Goal: Transaction & Acquisition: Purchase product/service

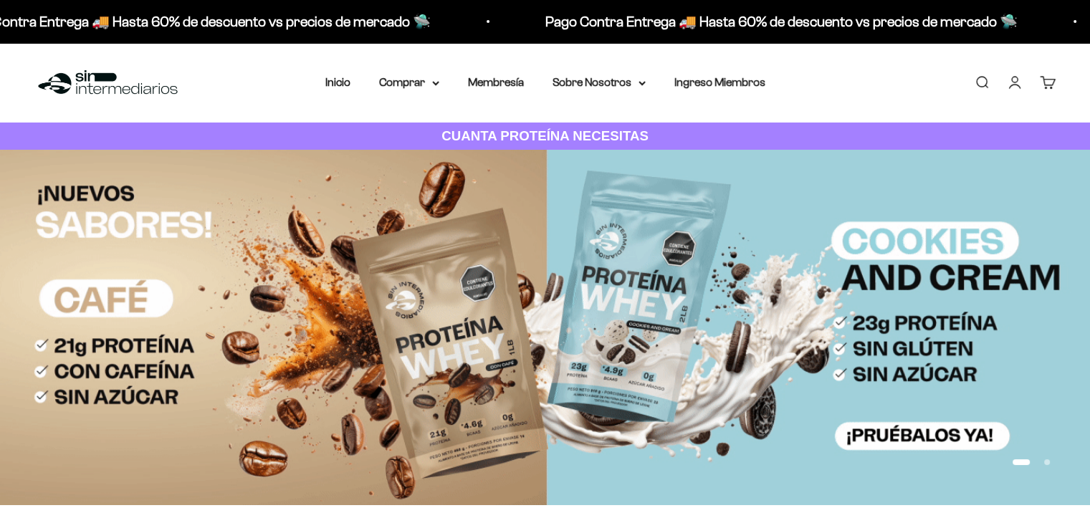
click at [1018, 84] on link "Iniciar sesión" at bounding box center [1015, 83] width 16 height 16
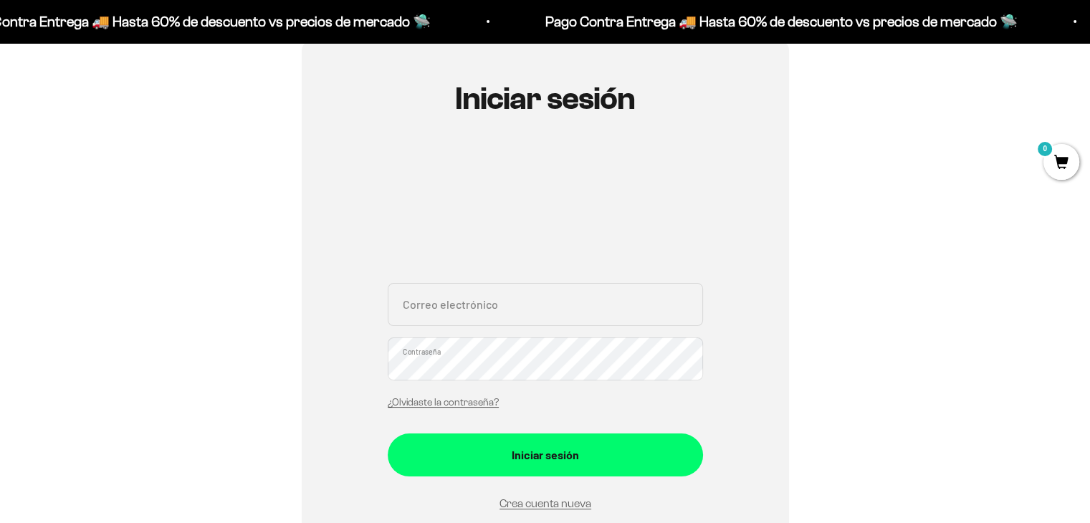
scroll to position [143, 0]
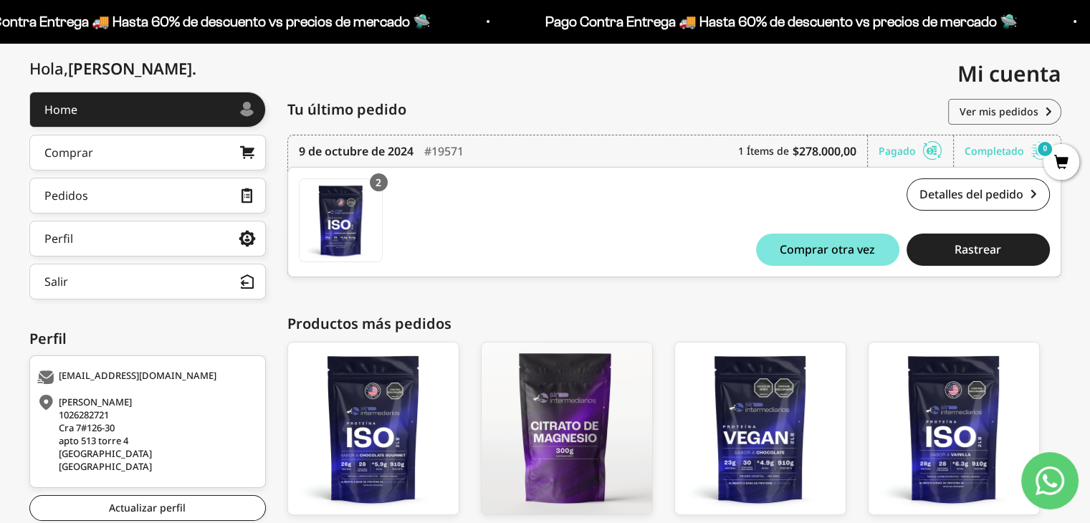
scroll to position [113, 0]
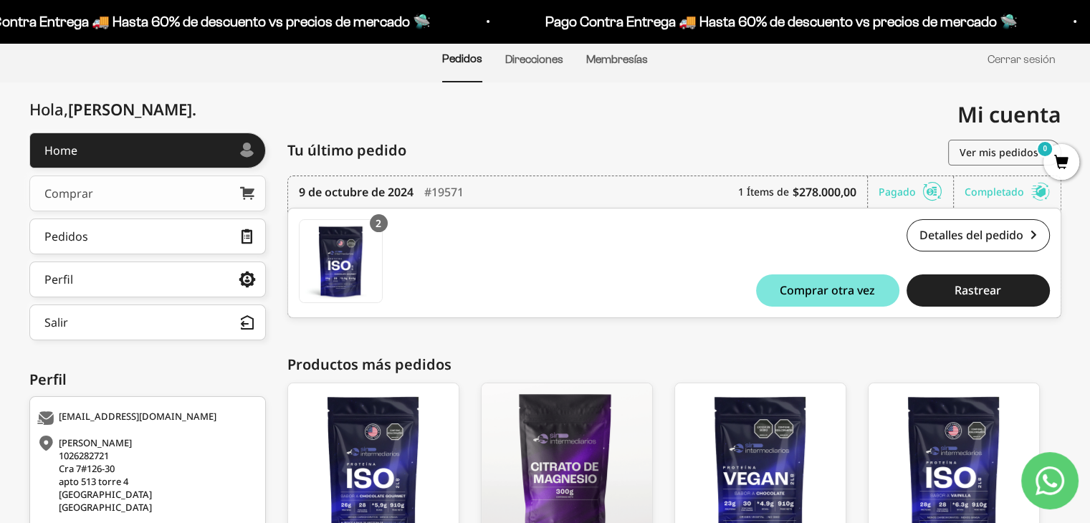
click at [137, 200] on link "Comprar" at bounding box center [147, 194] width 237 height 36
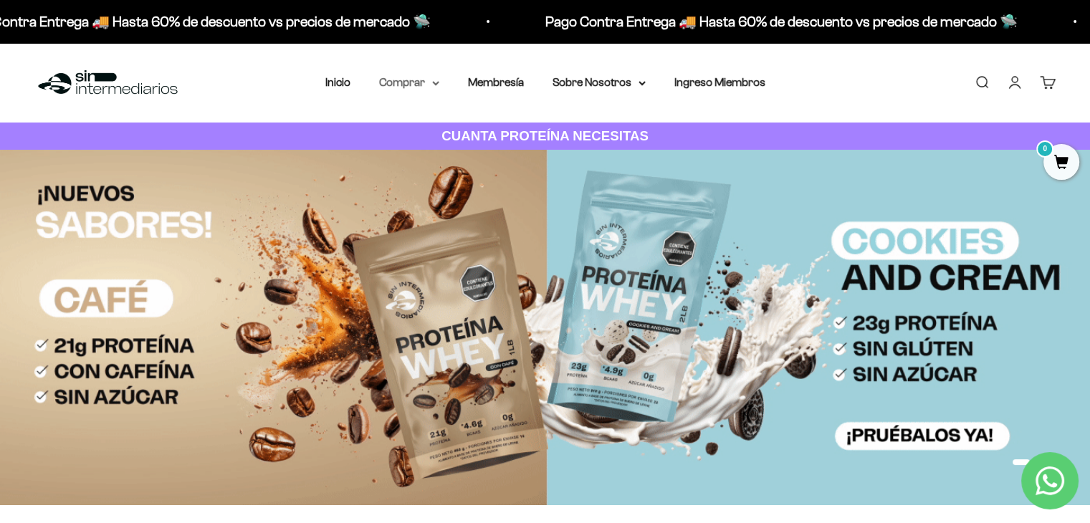
click at [424, 84] on summary "Comprar" at bounding box center [409, 82] width 60 height 19
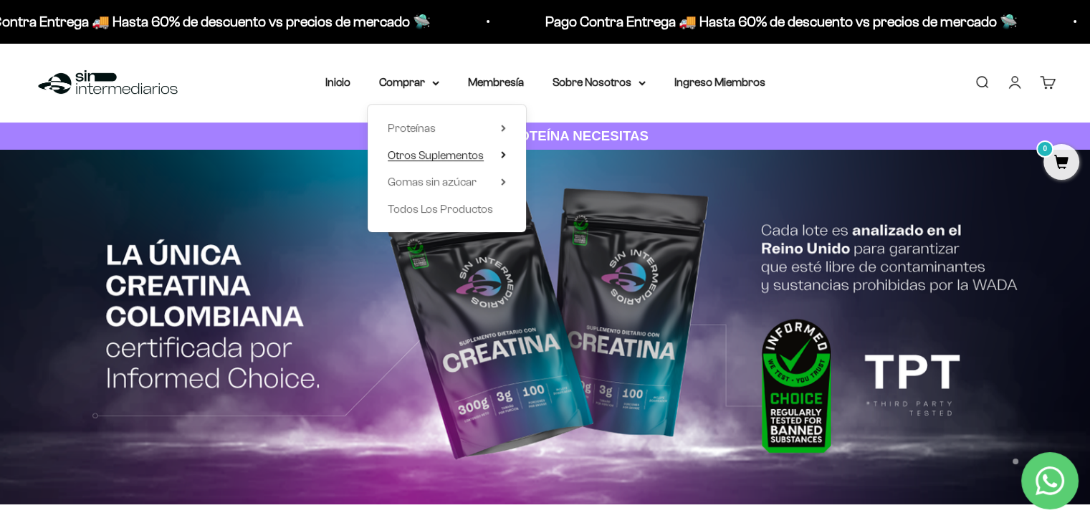
click at [412, 156] on span "Otros Suplementos" at bounding box center [436, 155] width 96 height 12
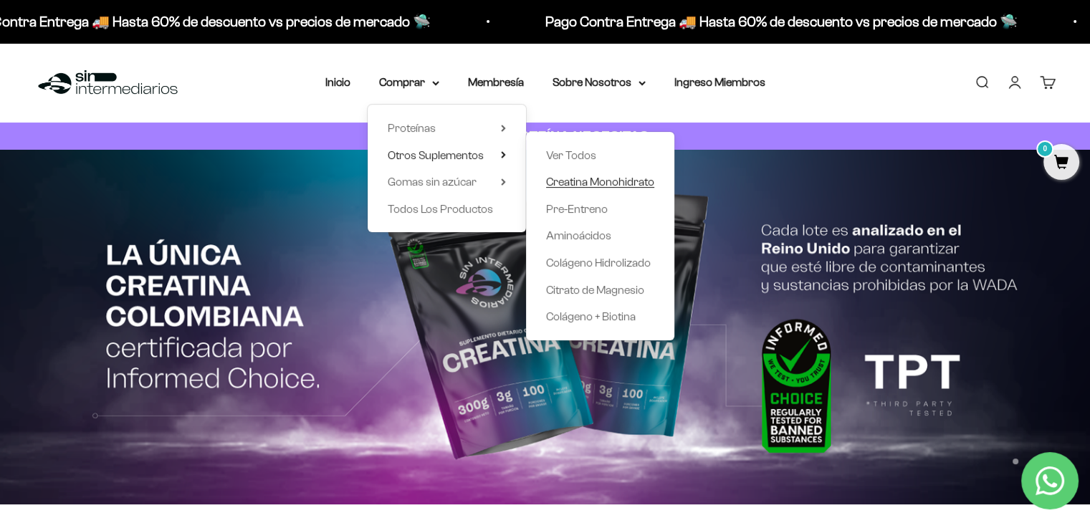
click at [596, 178] on span "Creatina Monohidrato" at bounding box center [600, 182] width 108 height 12
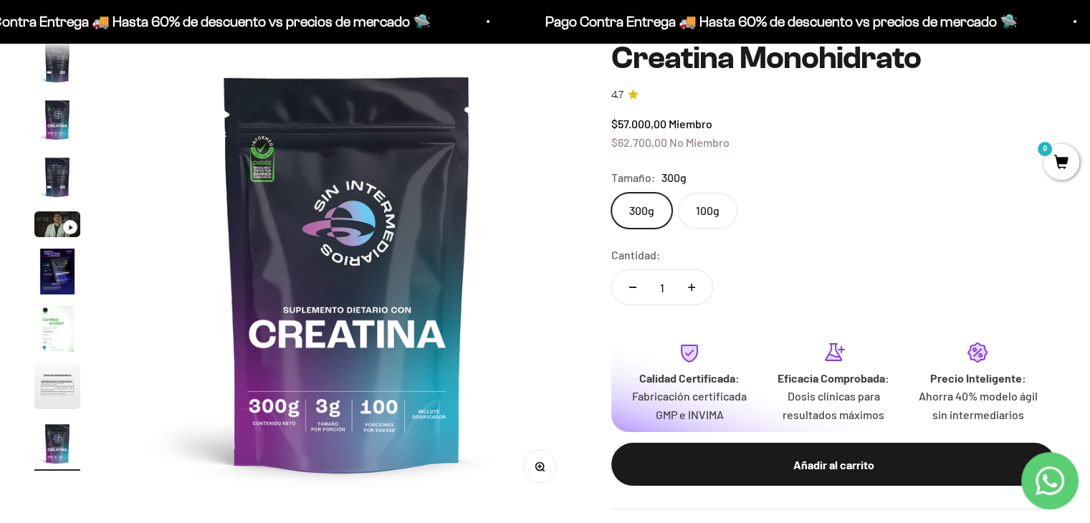
click at [688, 290] on icon "Aumentar cantidad" at bounding box center [691, 287] width 7 height 7
type input "3"
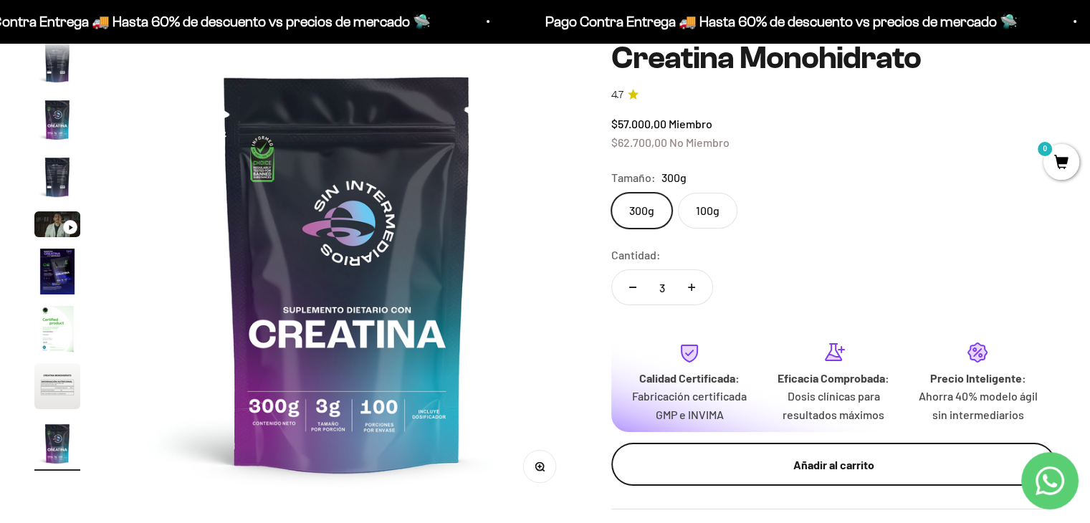
click at [780, 462] on div "Añadir al carrito" at bounding box center [833, 465] width 387 height 19
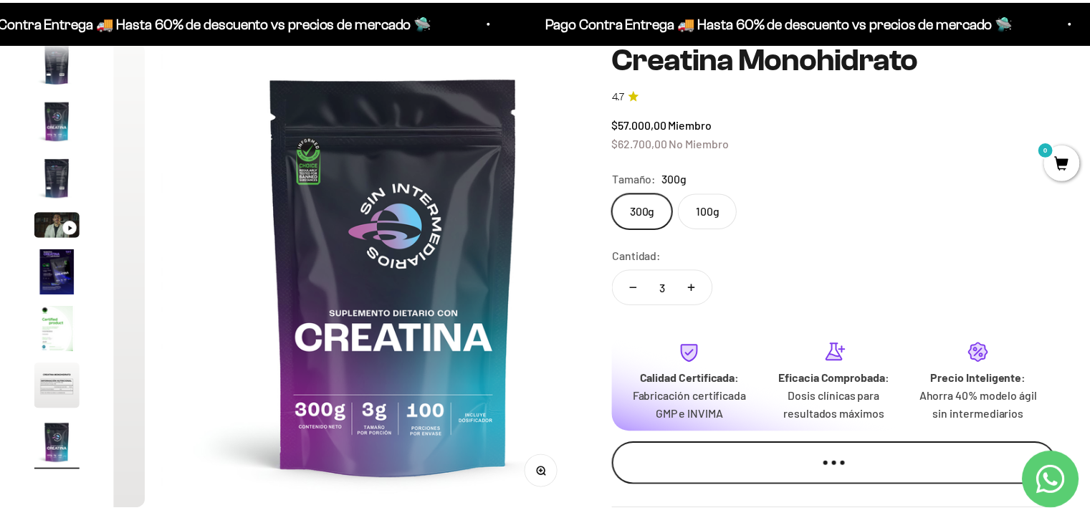
scroll to position [0, 3885]
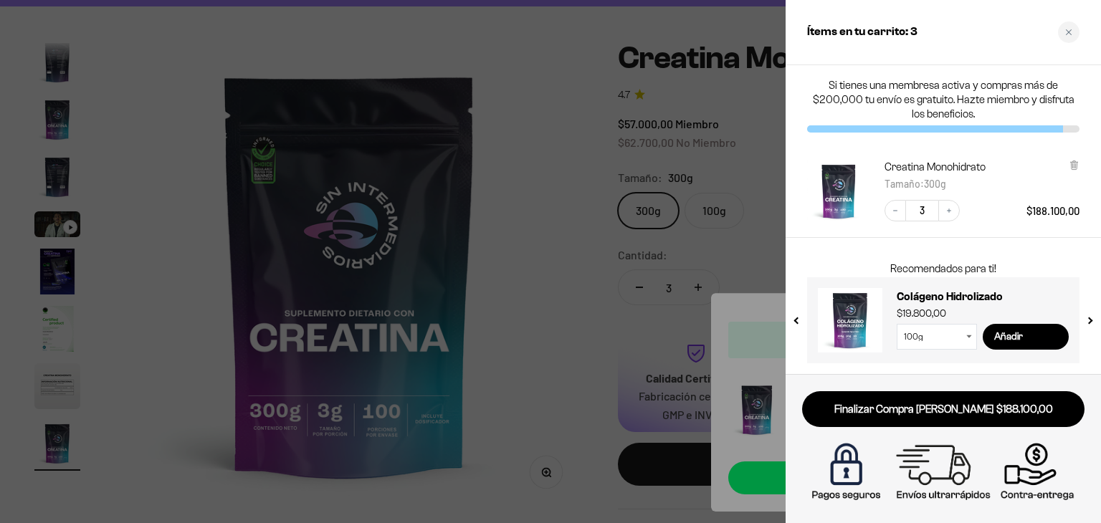
click at [566, 273] on div at bounding box center [550, 261] width 1101 height 523
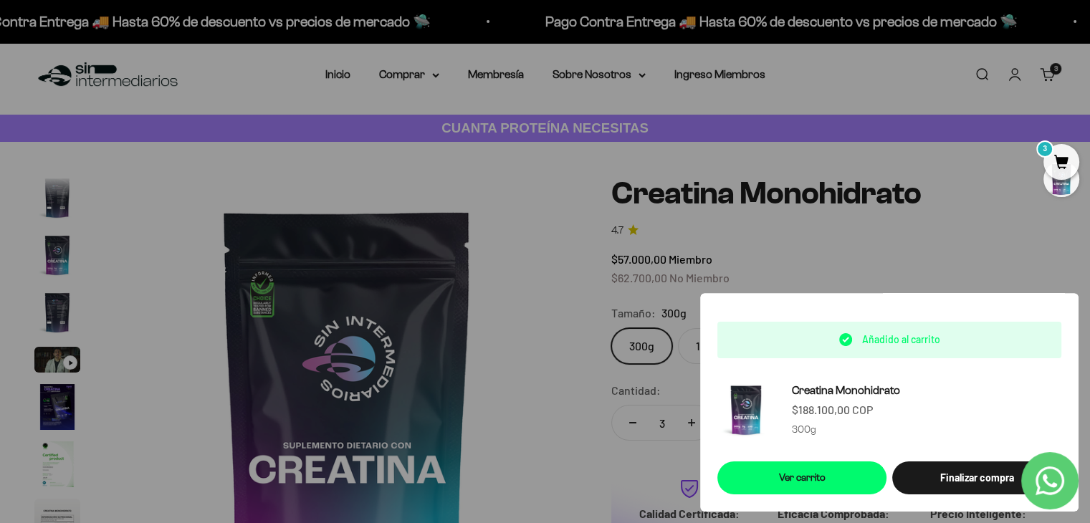
scroll to position [0, 0]
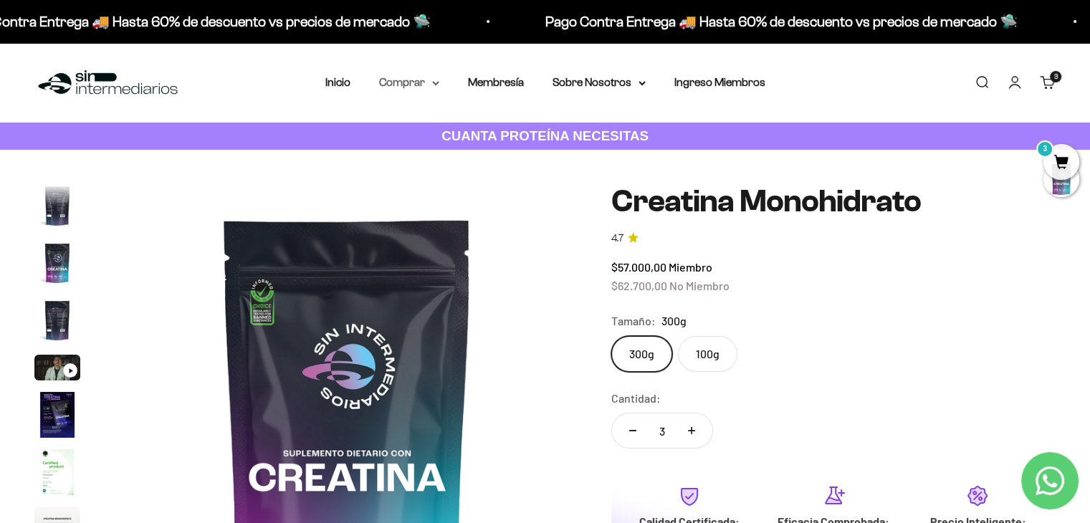
click at [398, 80] on summary "Comprar" at bounding box center [409, 82] width 60 height 19
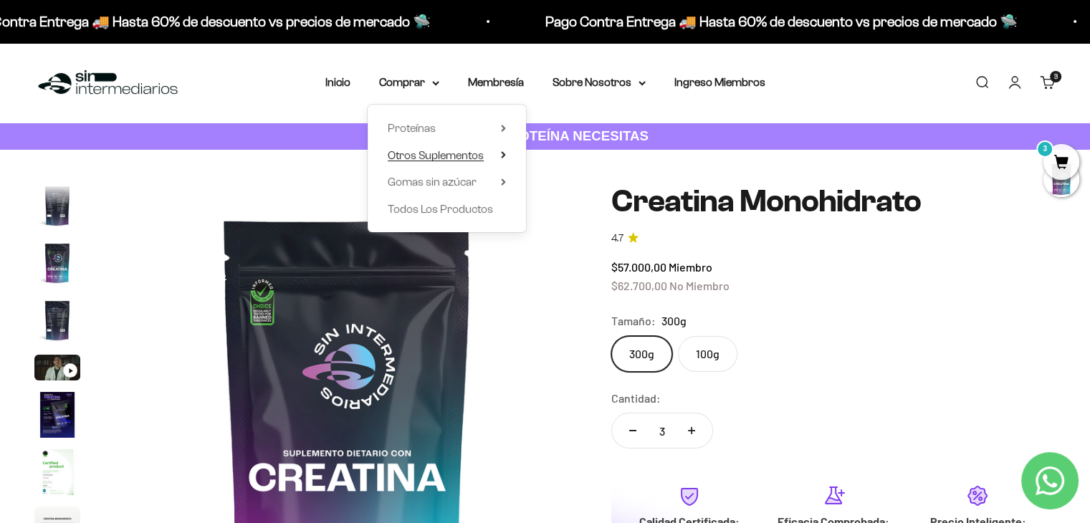
click at [447, 151] on span "Otros Suplementos" at bounding box center [436, 155] width 96 height 12
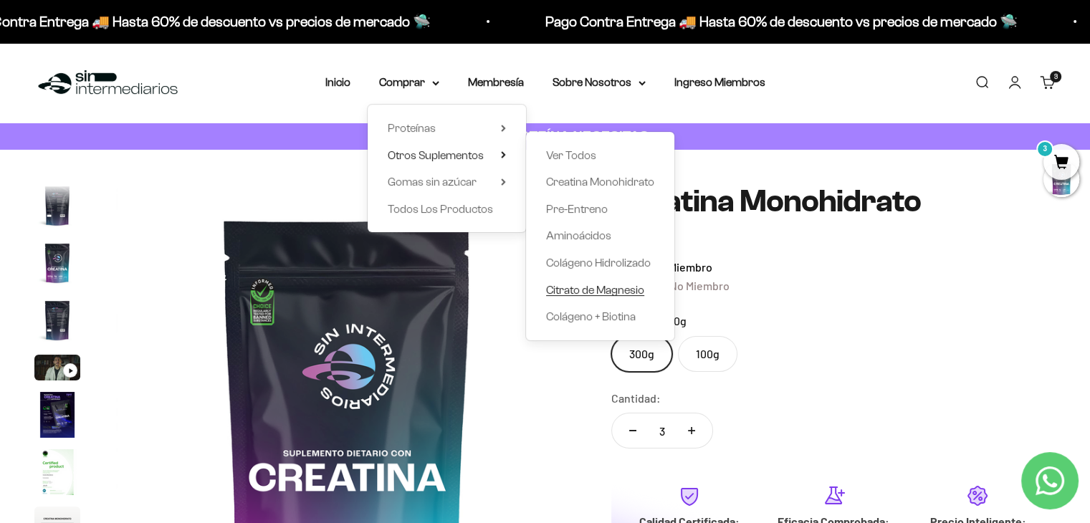
click at [582, 290] on span "Citrato de Magnesio" at bounding box center [595, 290] width 98 height 12
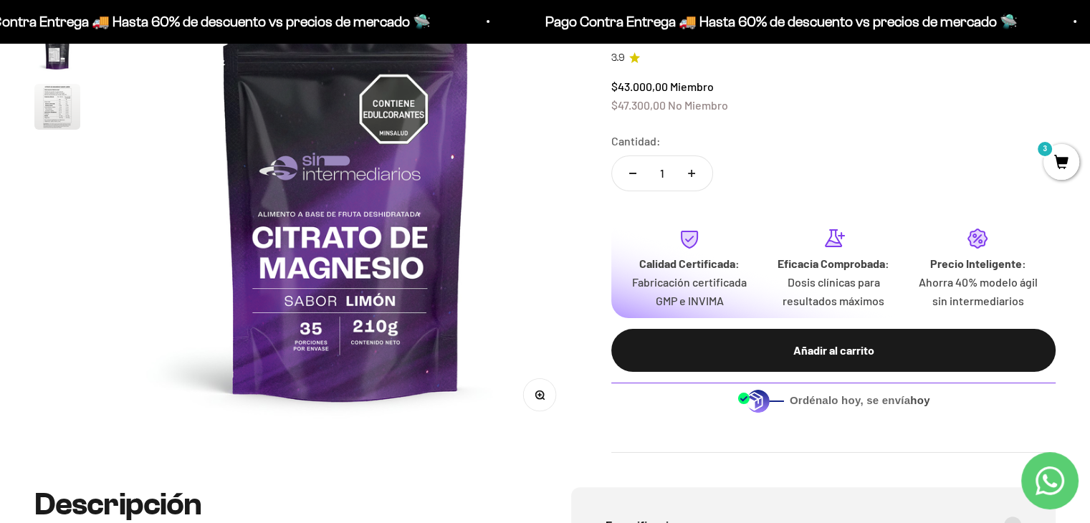
click at [52, 121] on img "Ir al artículo 3" at bounding box center [57, 107] width 46 height 46
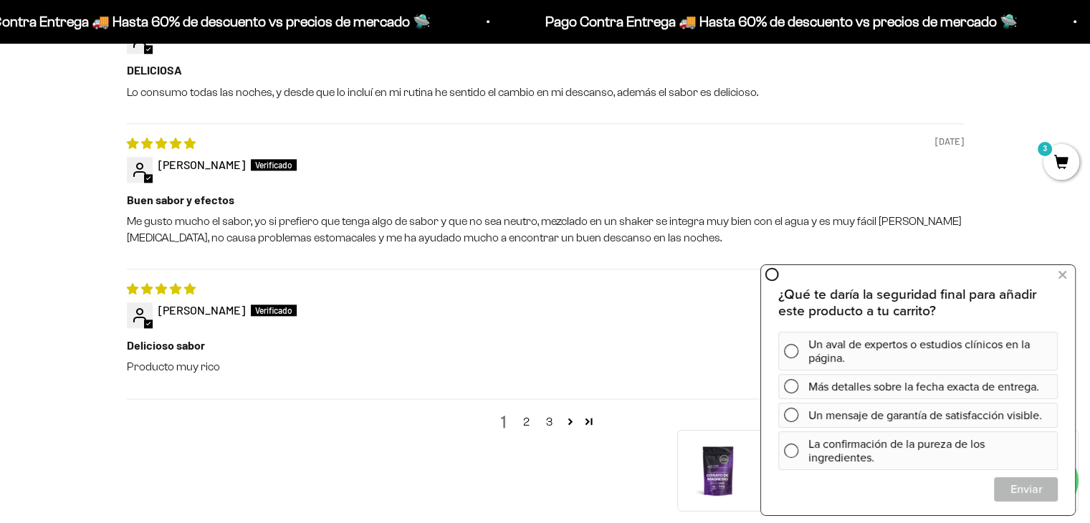
scroll to position [1720, 0]
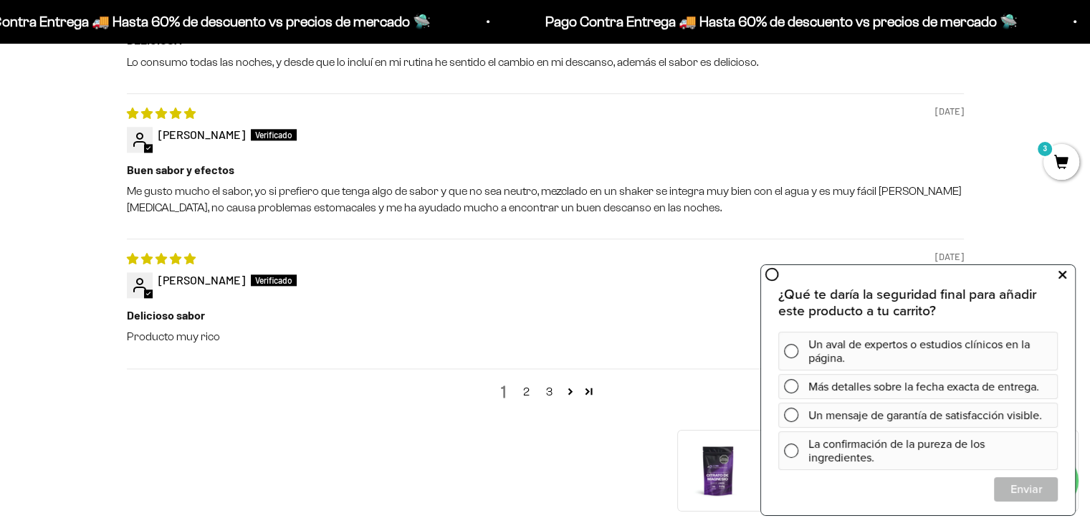
click at [1062, 275] on icon at bounding box center [1063, 275] width 8 height 19
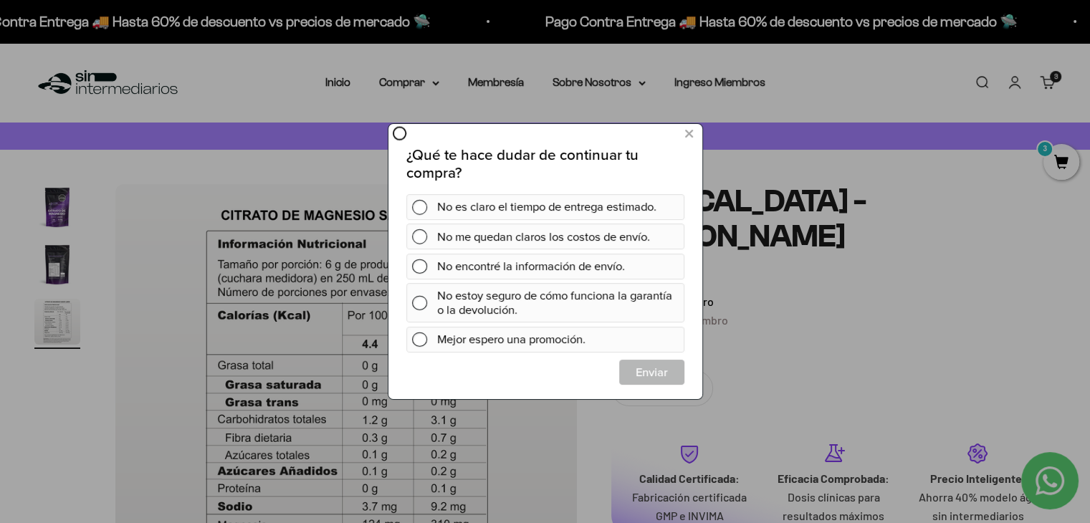
scroll to position [0, 0]
click at [684, 135] on icon at bounding box center [688, 134] width 8 height 19
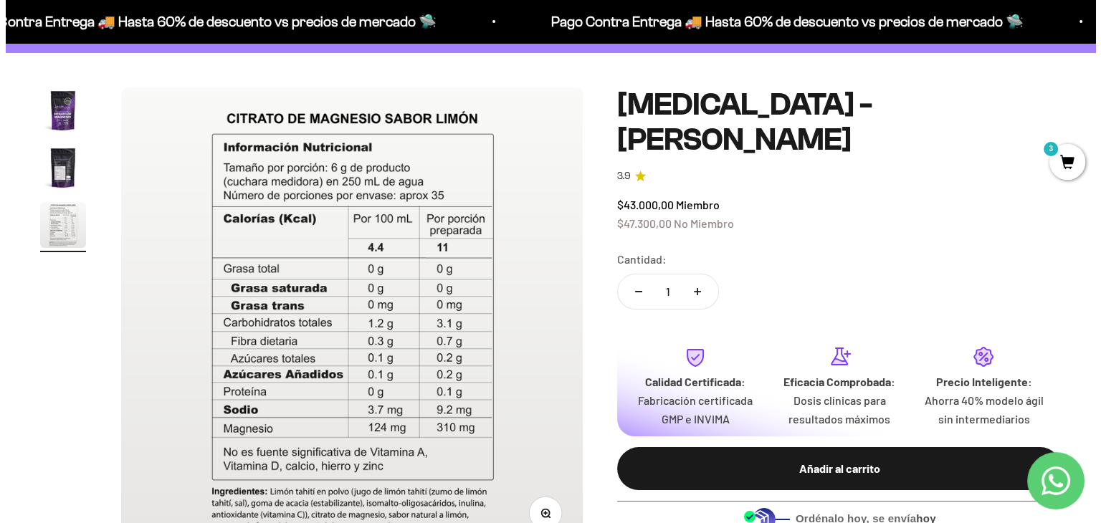
scroll to position [215, 0]
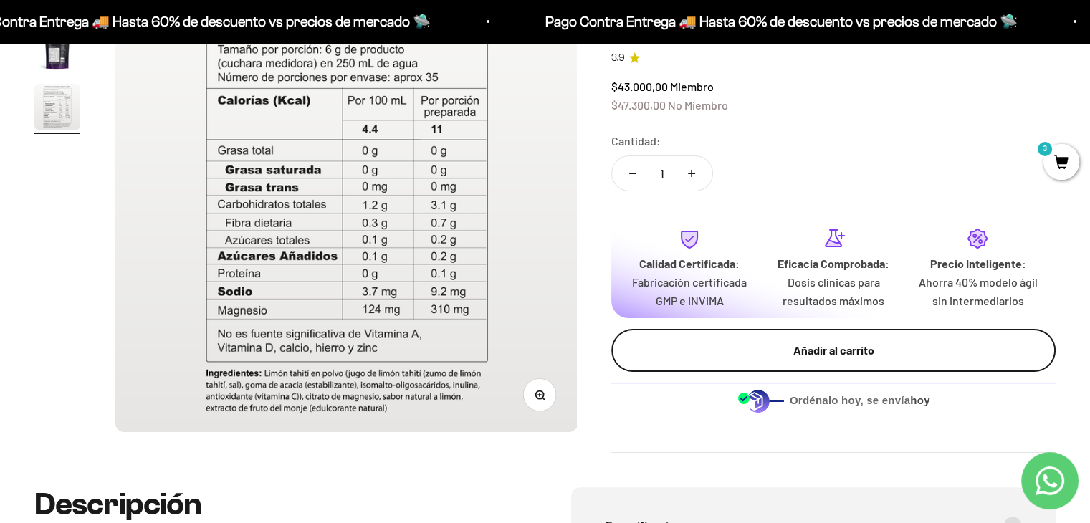
click at [777, 344] on div "Añadir al carrito" at bounding box center [833, 350] width 387 height 19
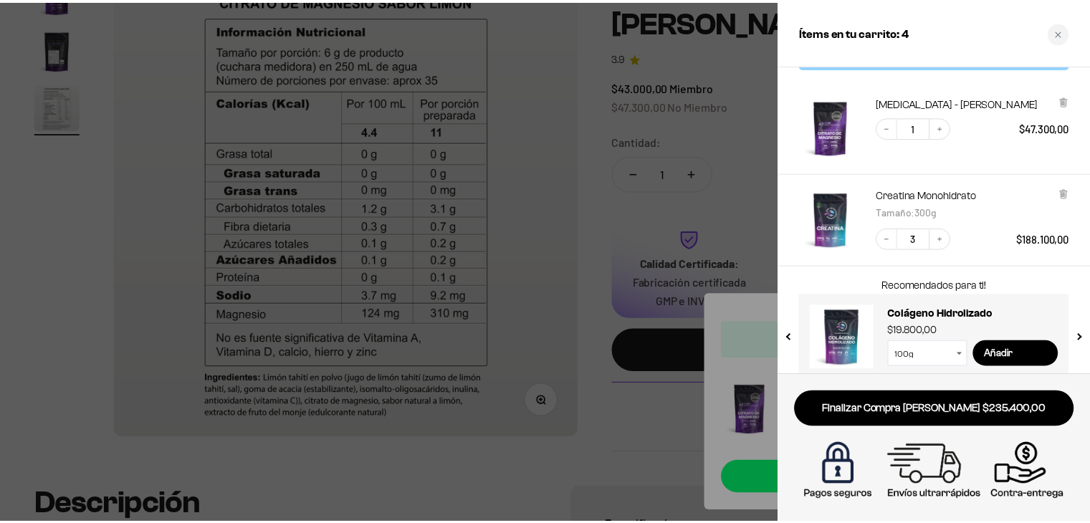
scroll to position [52, 0]
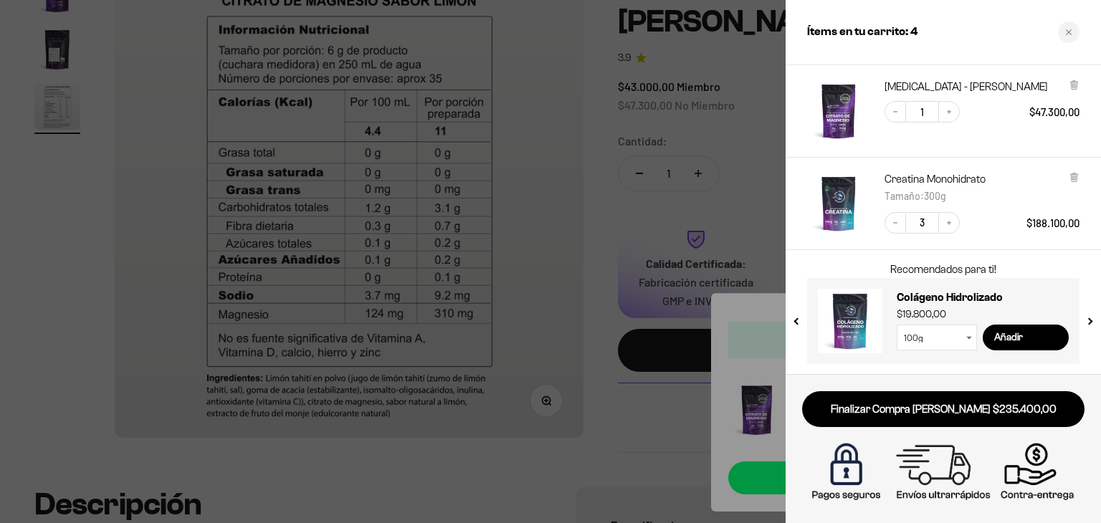
click at [613, 287] on div at bounding box center [550, 261] width 1101 height 523
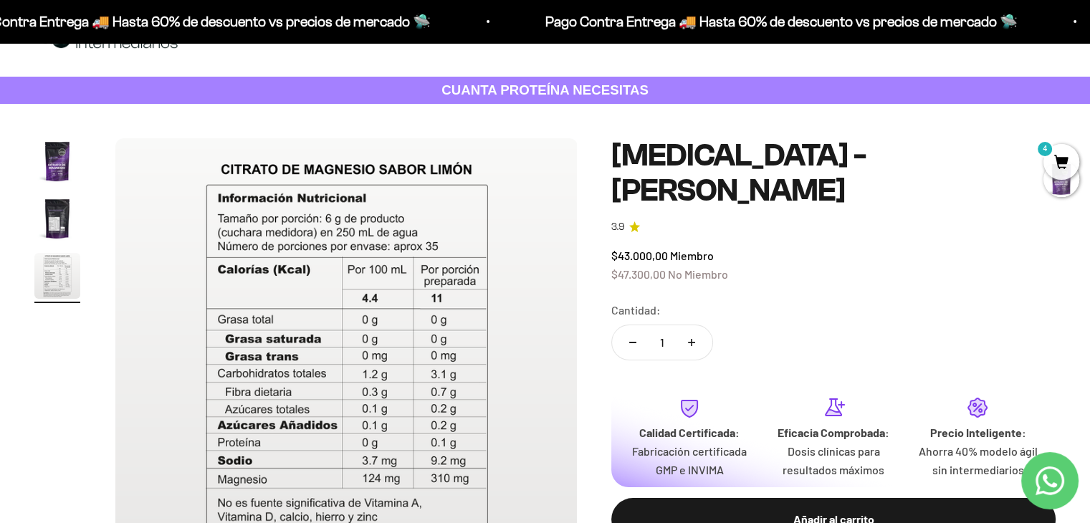
scroll to position [72, 0]
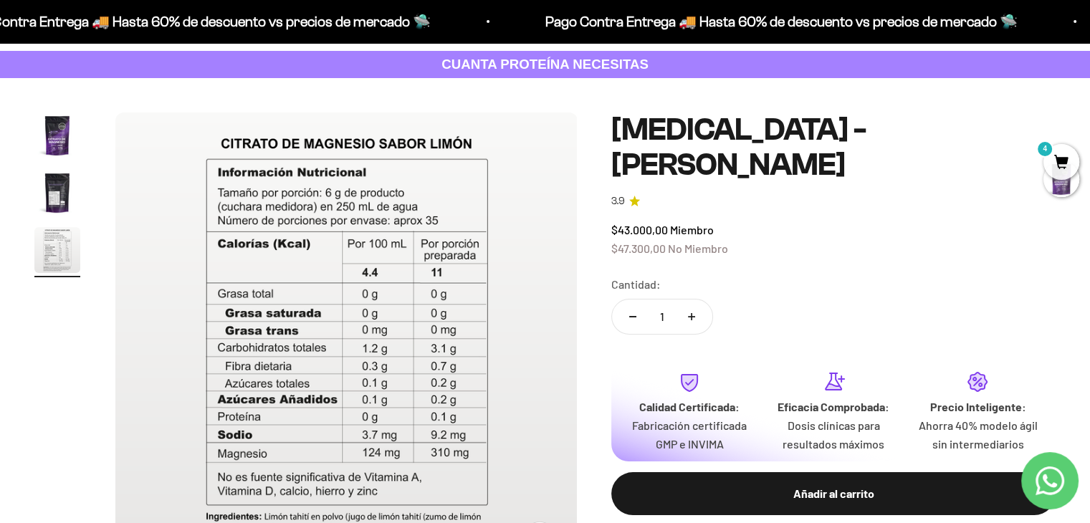
click at [1071, 151] on span "4" at bounding box center [1062, 162] width 36 height 36
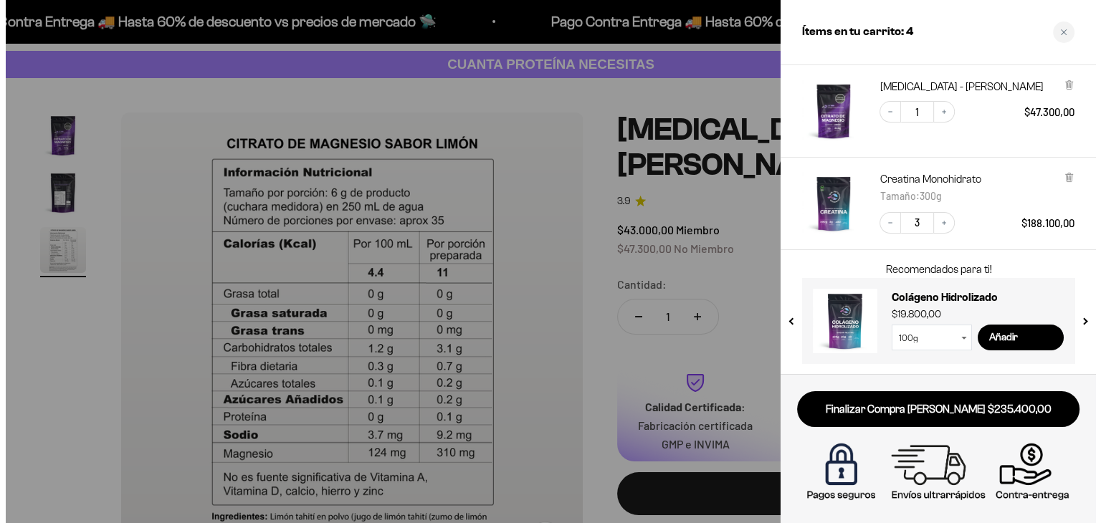
scroll to position [0, 971]
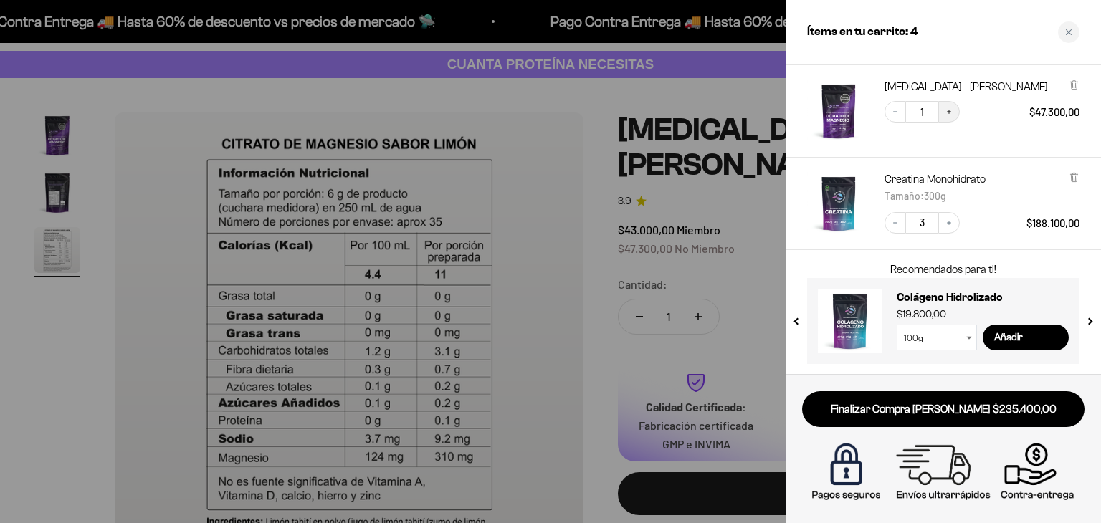
click at [952, 108] on icon "Increase quantity" at bounding box center [949, 112] width 9 height 9
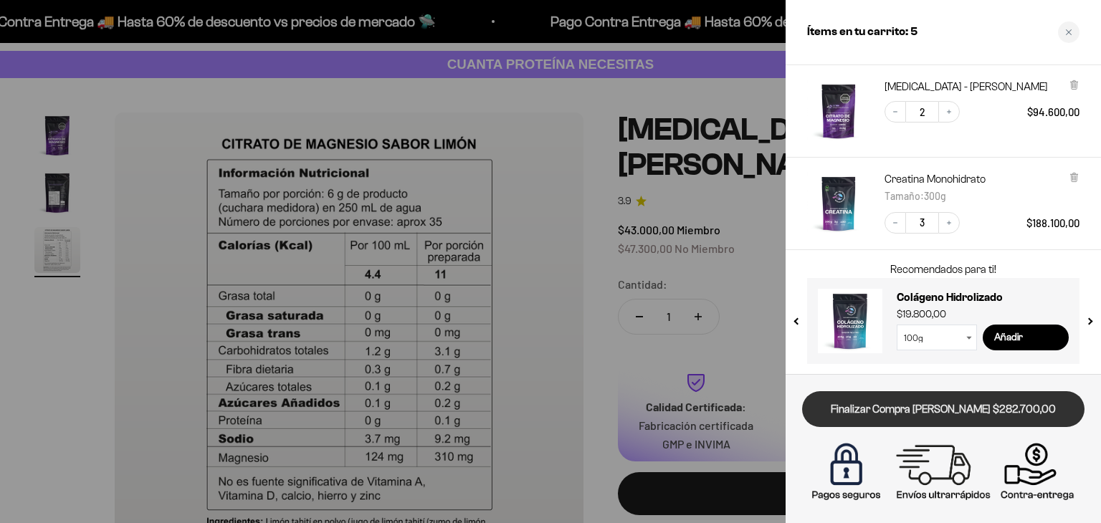
click at [932, 413] on link "Finalizar Compra [PERSON_NAME] $282.700,00" at bounding box center [943, 409] width 282 height 37
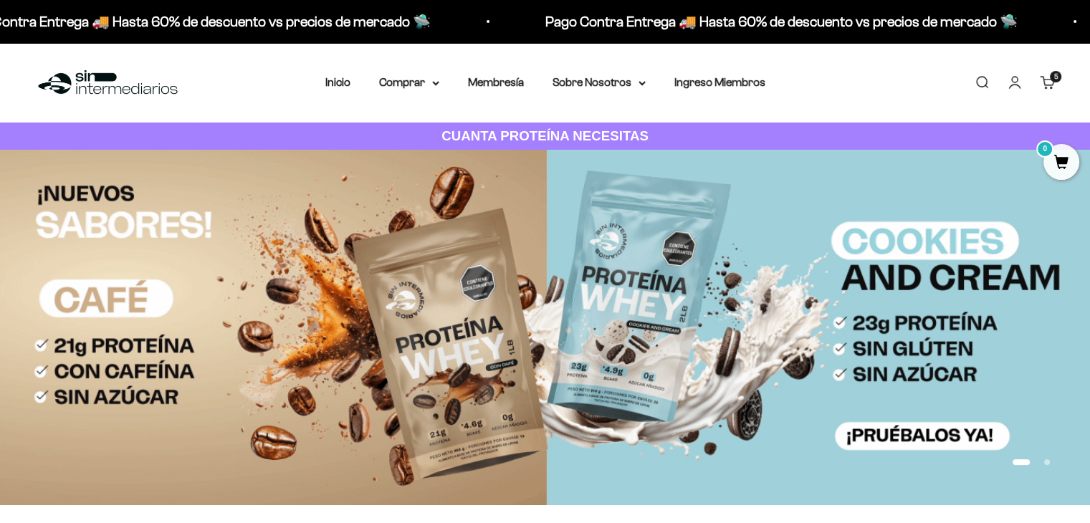
click at [1041, 79] on link "Carrito 5 artículos 5" at bounding box center [1048, 83] width 16 height 16
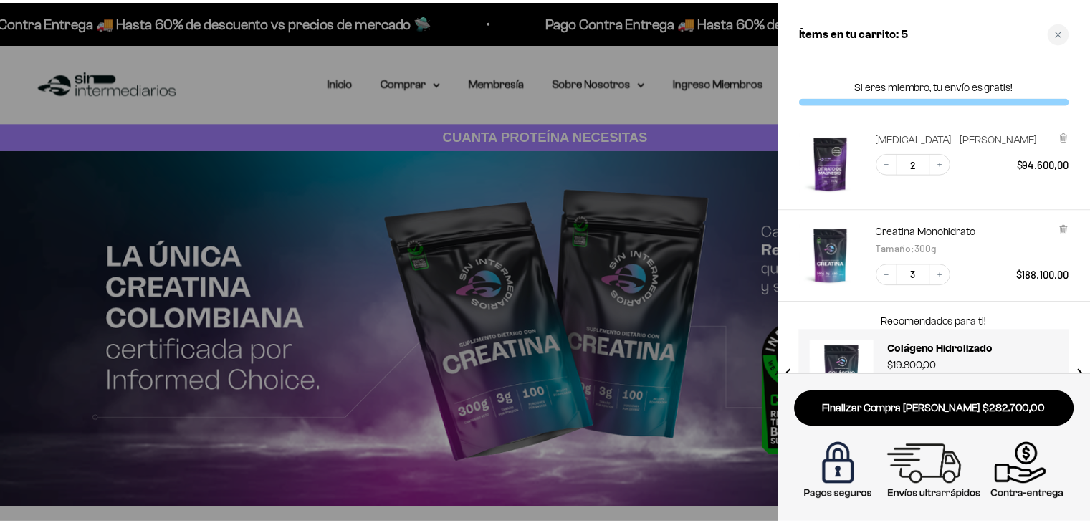
scroll to position [52, 0]
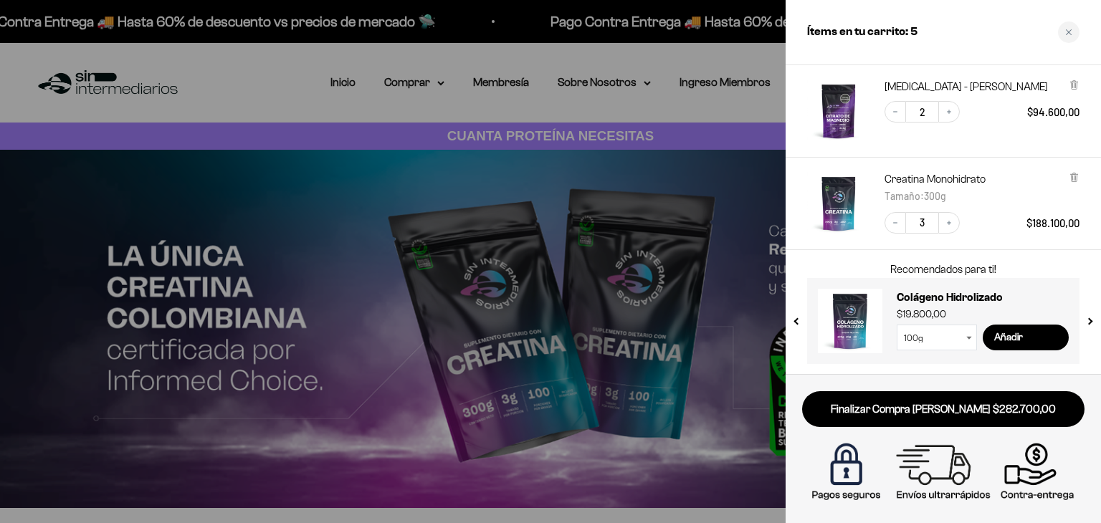
click at [653, 68] on div at bounding box center [550, 261] width 1101 height 523
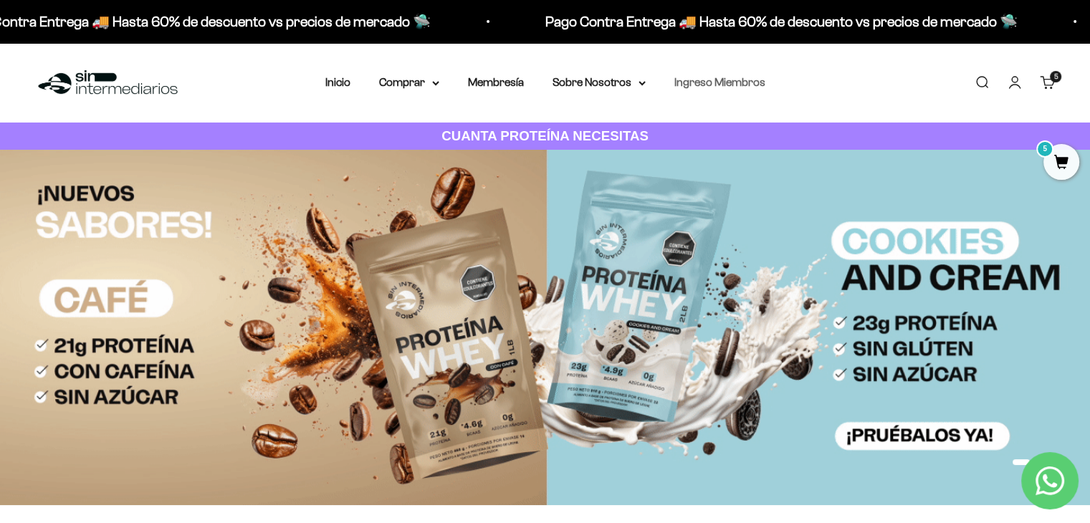
click at [705, 80] on link "Ingreso Miembros" at bounding box center [719, 82] width 91 height 12
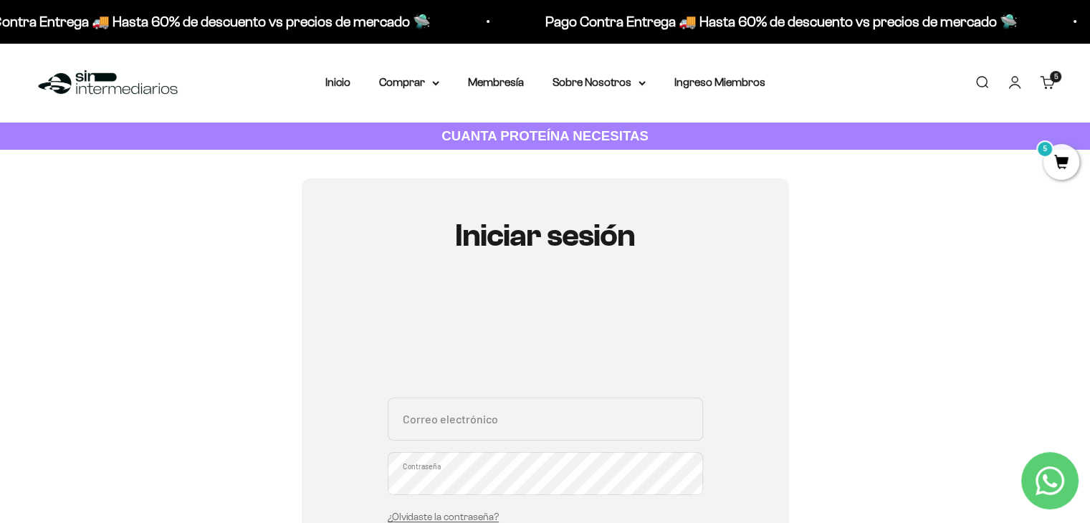
scroll to position [143, 0]
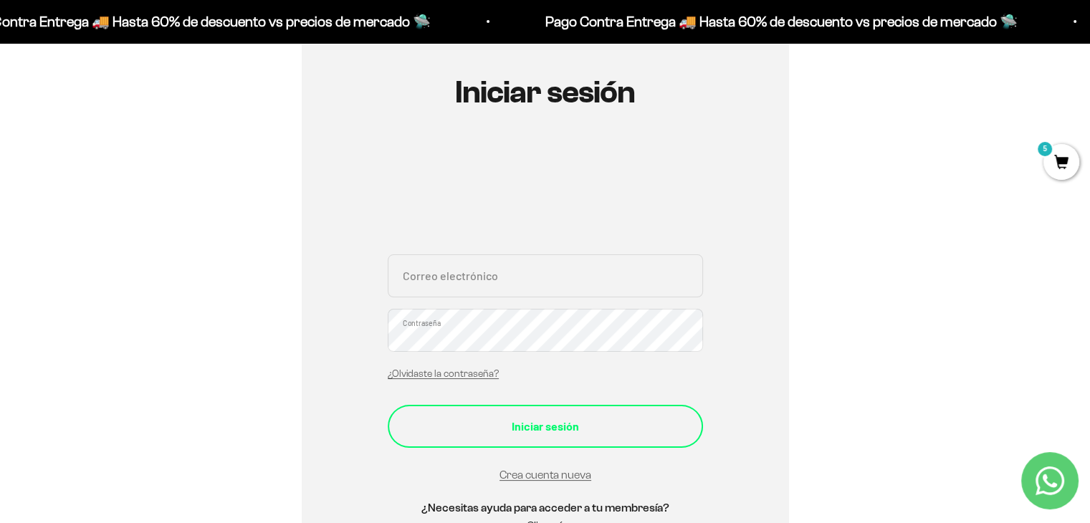
type input "[EMAIL_ADDRESS][DOMAIN_NAME]"
click at [536, 412] on button "Iniciar sesión" at bounding box center [545, 426] width 315 height 43
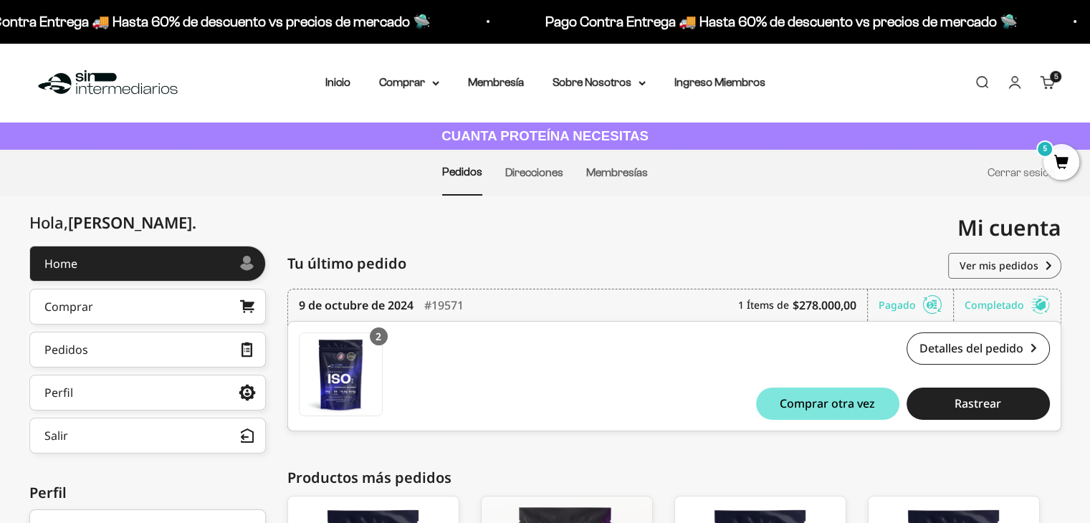
click at [1066, 150] on span "5" at bounding box center [1062, 162] width 36 height 36
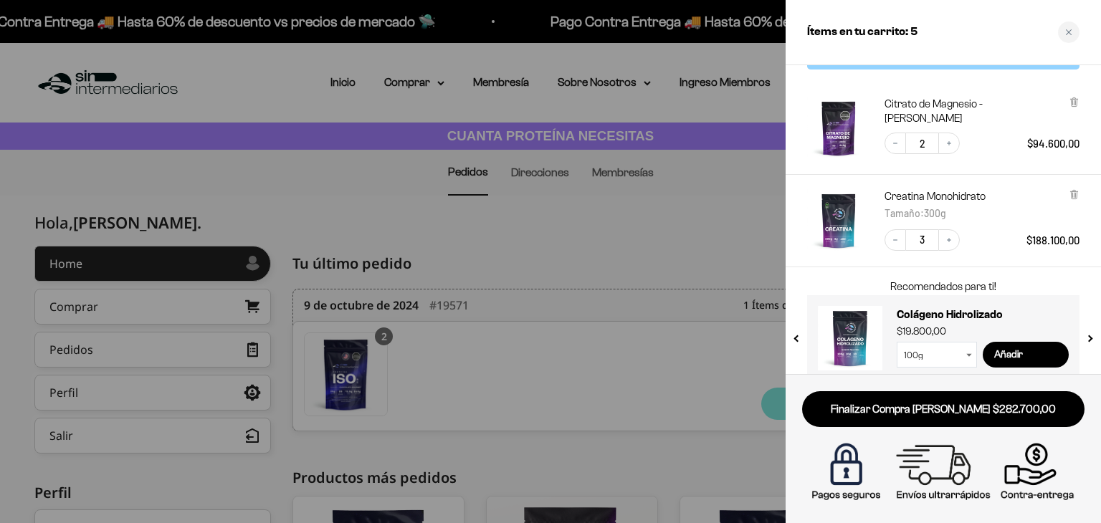
scroll to position [52, 0]
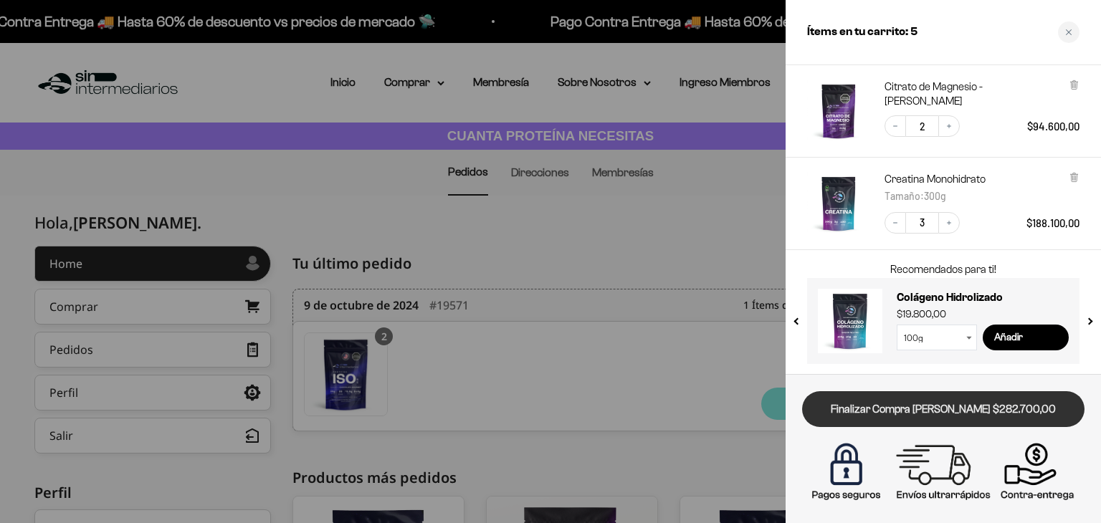
click at [932, 402] on link "Finalizar Compra [PERSON_NAME] $282.700,00" at bounding box center [943, 409] width 282 height 37
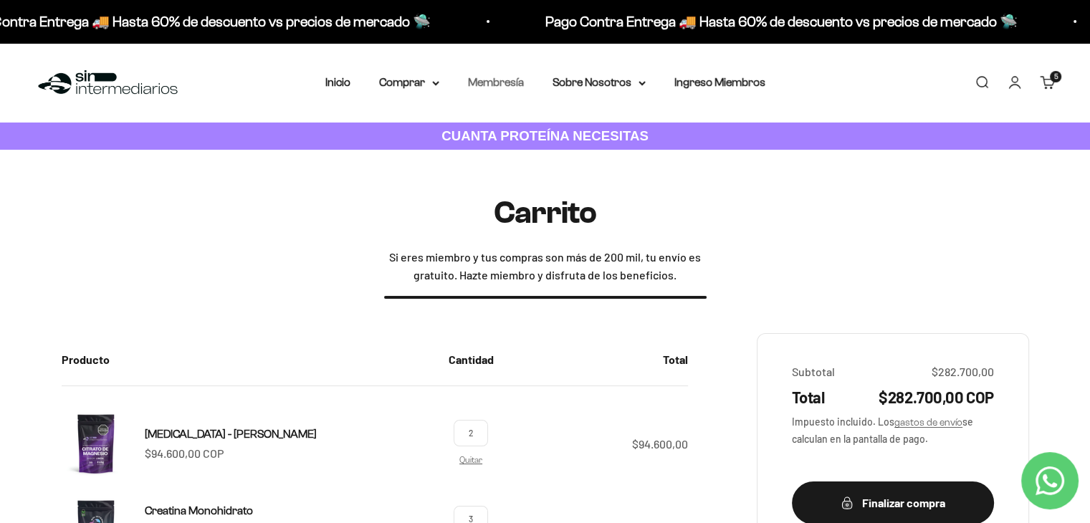
click at [487, 76] on link "Membresía" at bounding box center [496, 82] width 56 height 12
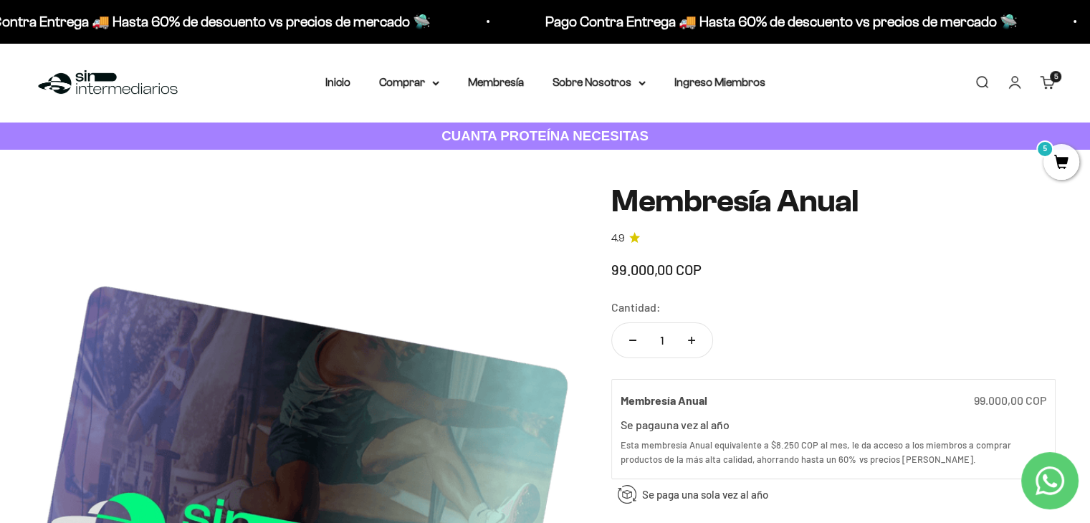
click at [1018, 87] on link "Iniciar sesión" at bounding box center [1015, 83] width 16 height 16
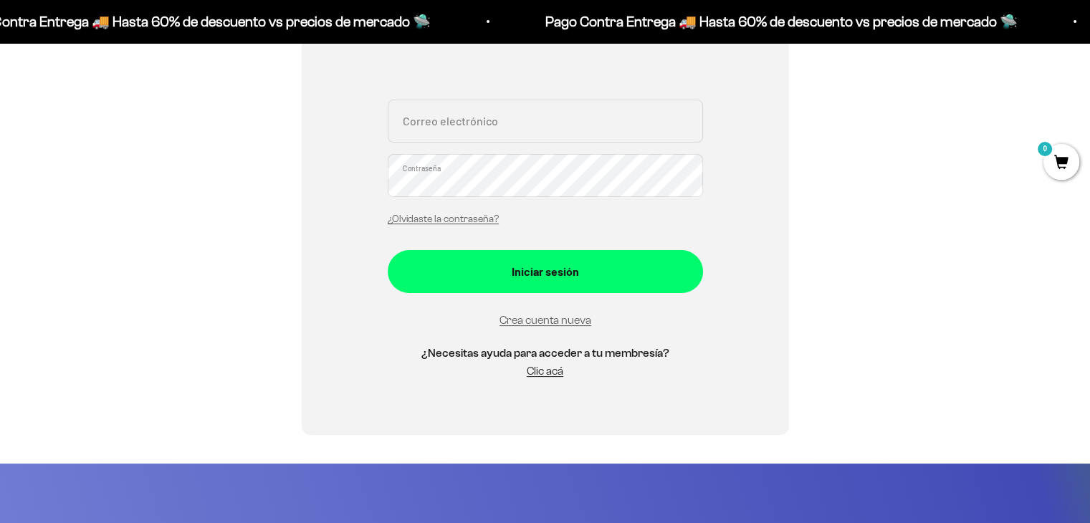
scroll to position [358, 0]
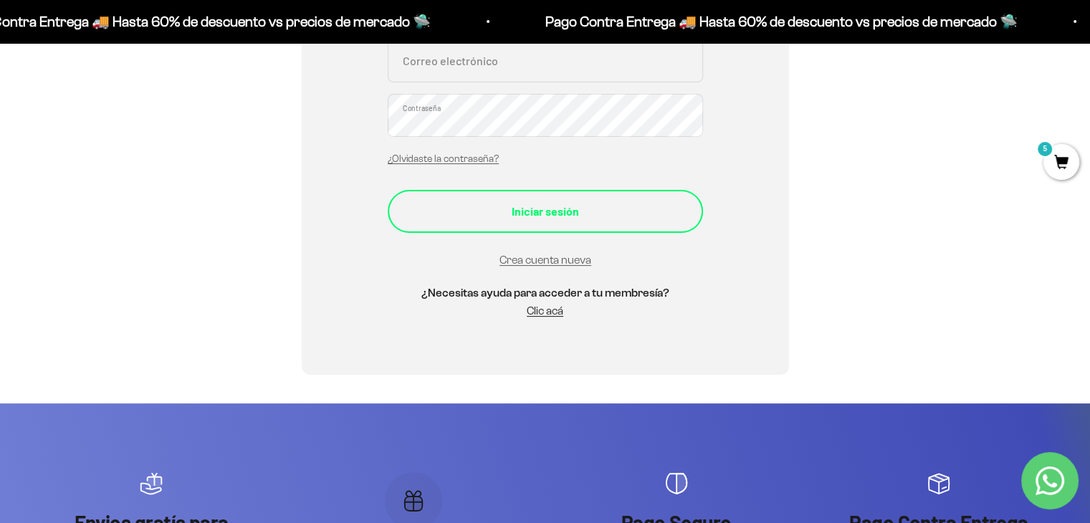
type input "[EMAIL_ADDRESS][DOMAIN_NAME]"
click at [548, 227] on button "Iniciar sesión" at bounding box center [545, 211] width 315 height 43
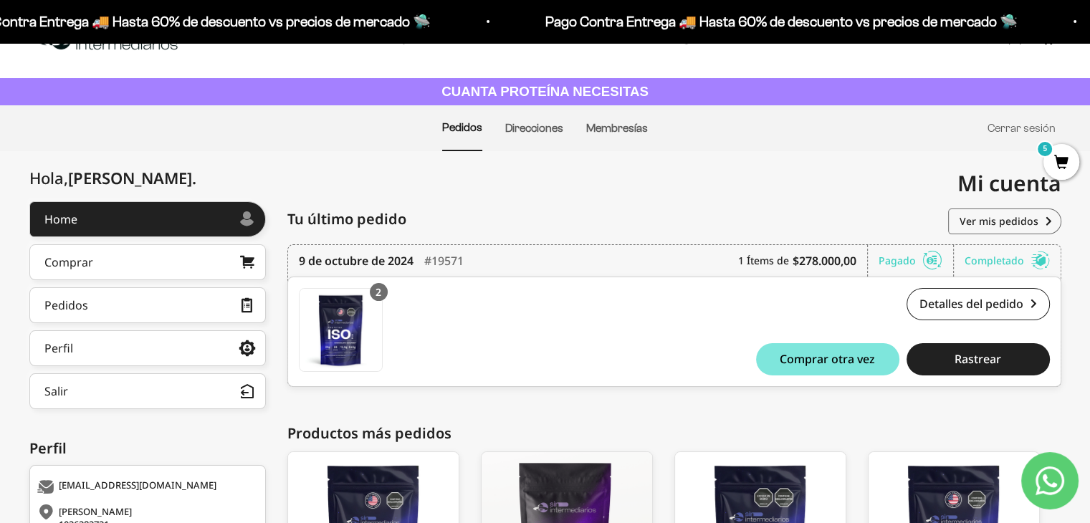
scroll to position [42, 0]
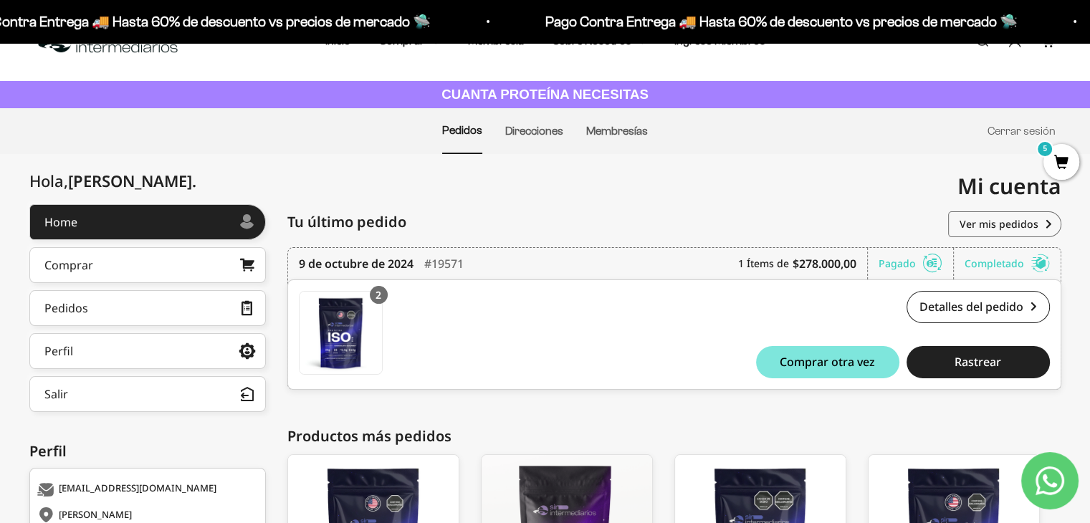
click at [585, 137] on ul "Pedidos Direcciones Membresías Cerrar sesión" at bounding box center [544, 131] width 1021 height 46
click at [613, 133] on link "Membresías" at bounding box center [617, 131] width 62 height 12
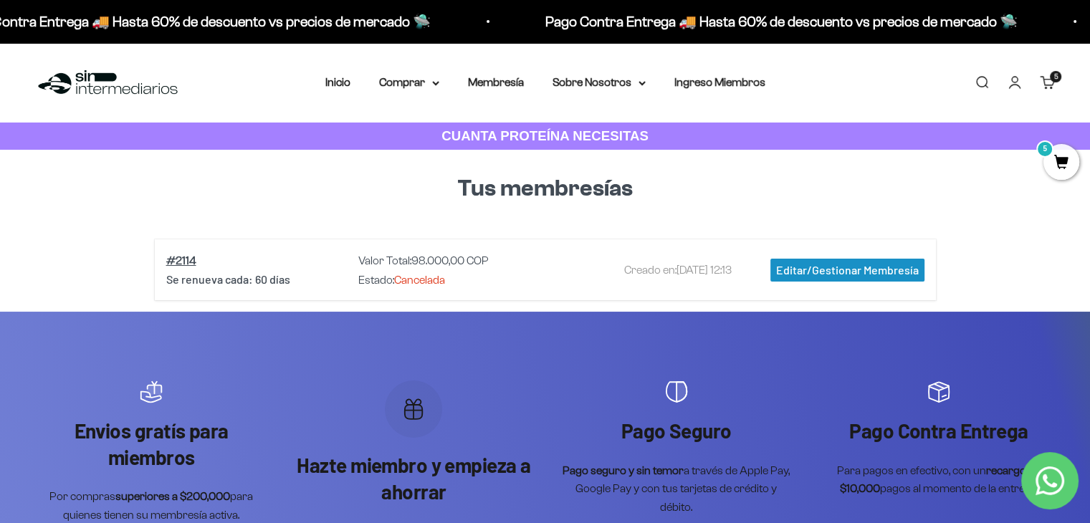
click at [178, 259] on link "#2114" at bounding box center [181, 260] width 30 height 12
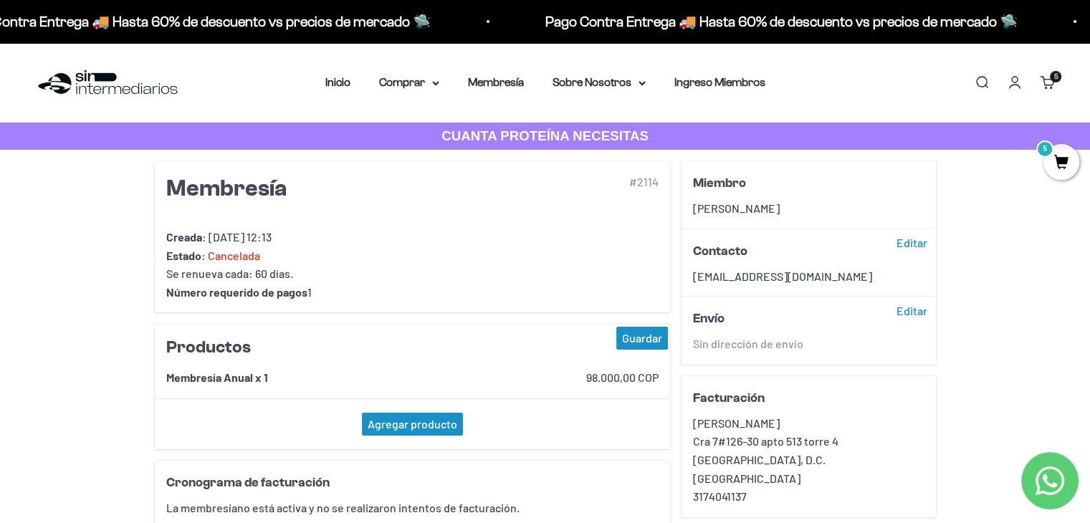
click at [1023, 87] on link "Cuenta" at bounding box center [1015, 83] width 16 height 16
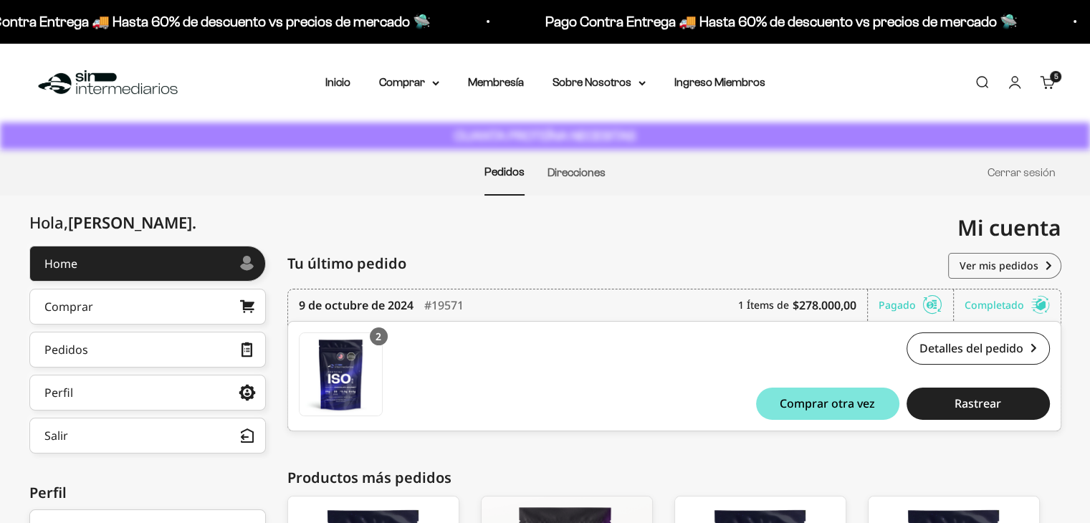
click at [720, 80] on link "Ingreso Miembros" at bounding box center [719, 82] width 91 height 12
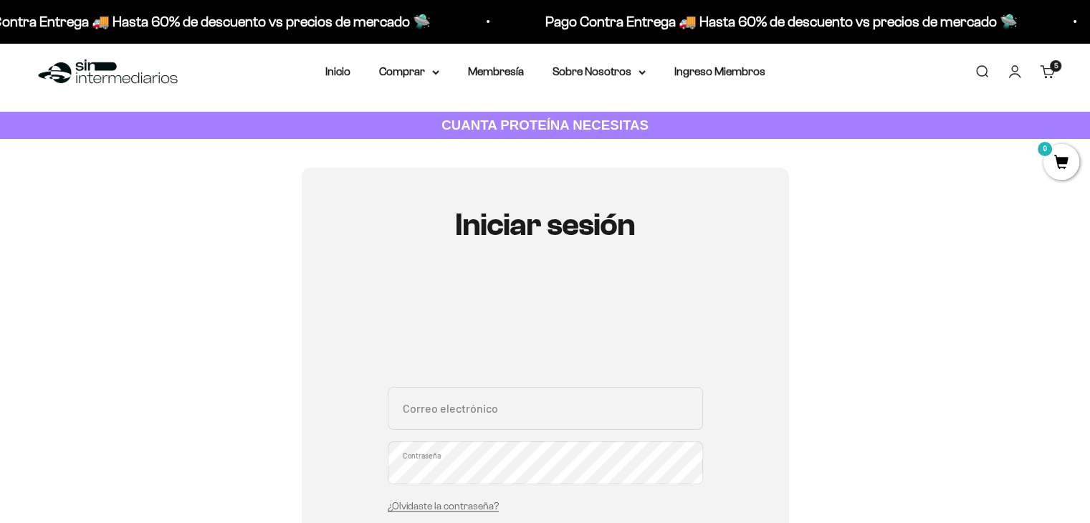
scroll to position [215, 0]
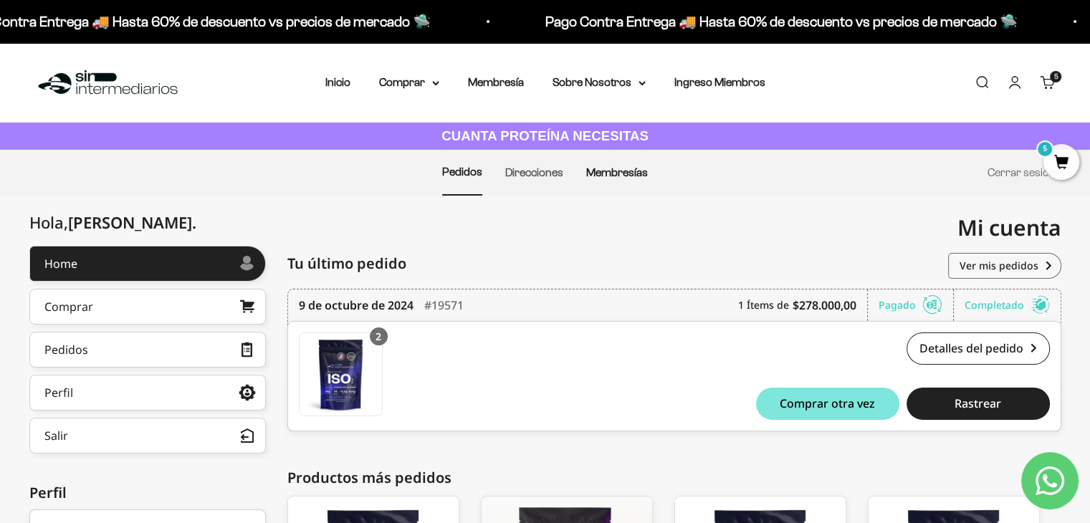
click at [593, 171] on link "Membresías" at bounding box center [617, 172] width 62 height 12
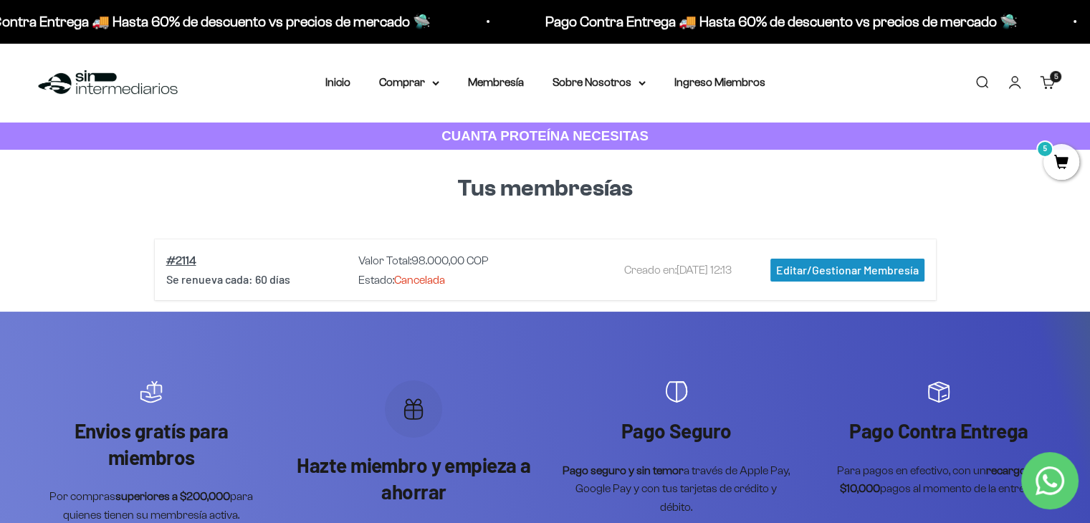
click at [1020, 81] on link "Cuenta" at bounding box center [1015, 83] width 16 height 16
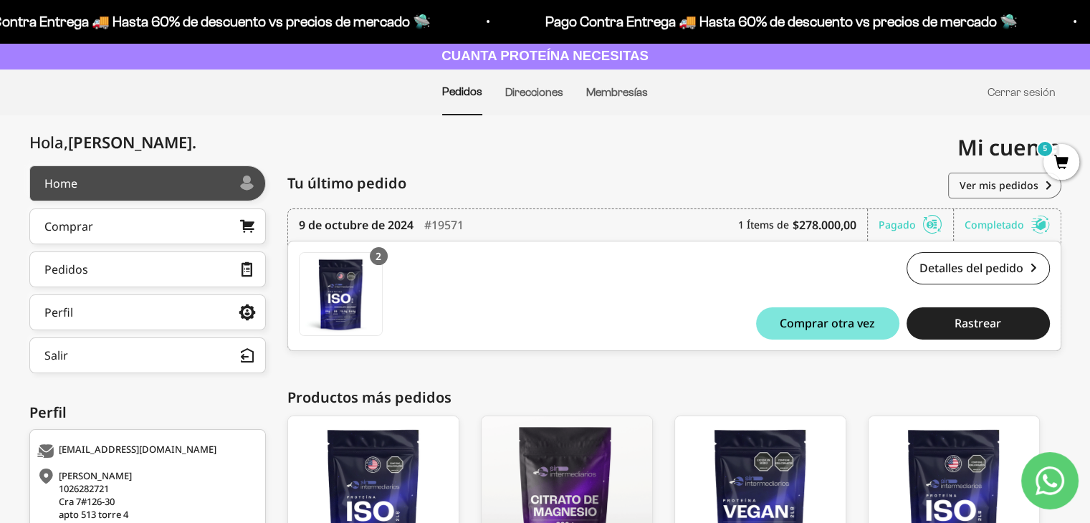
scroll to position [215, 0]
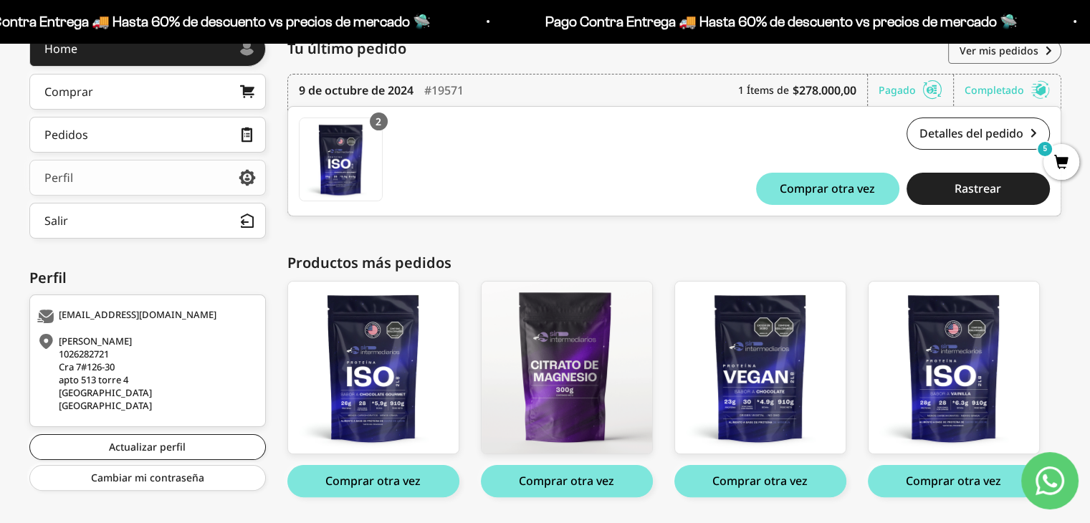
click at [131, 172] on link "Perfil" at bounding box center [147, 178] width 237 height 36
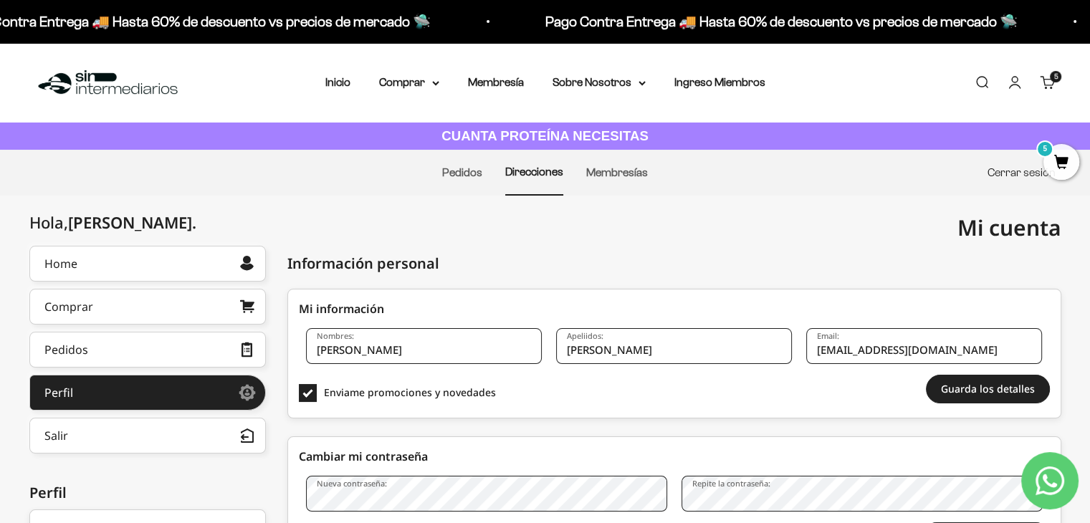
click at [1007, 173] on link "Cerrar sesión" at bounding box center [1022, 172] width 68 height 12
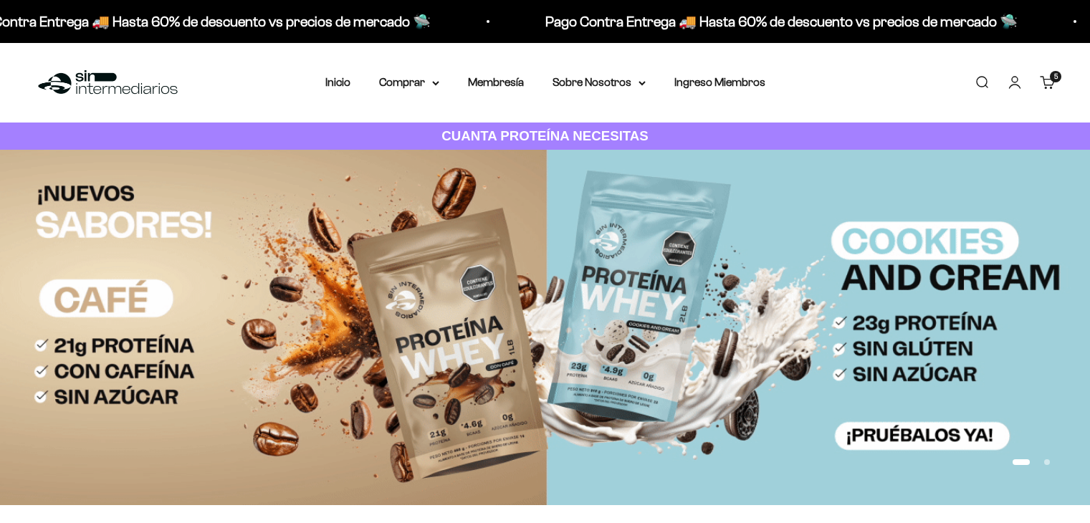
click at [726, 84] on link "Ingreso Miembros" at bounding box center [719, 82] width 91 height 12
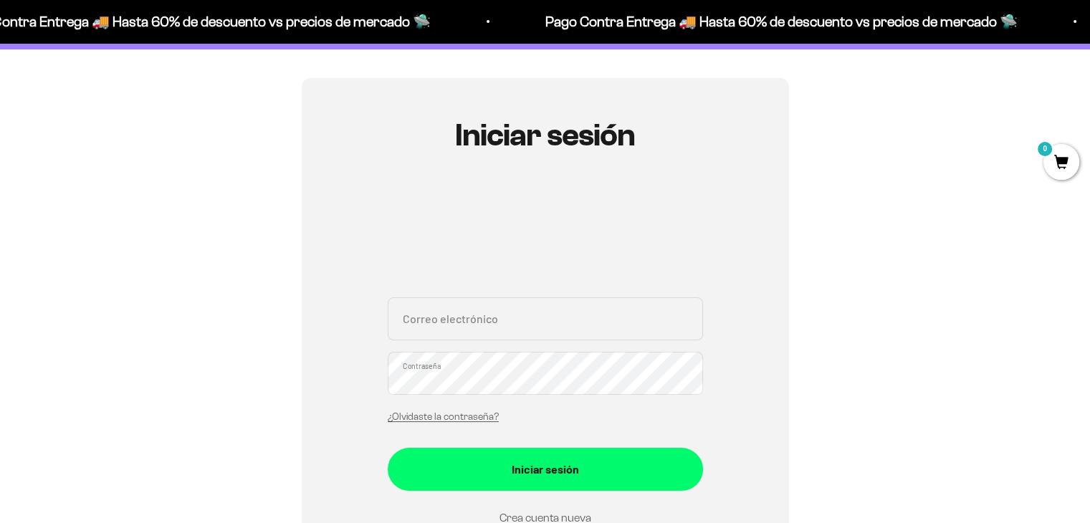
scroll to position [287, 0]
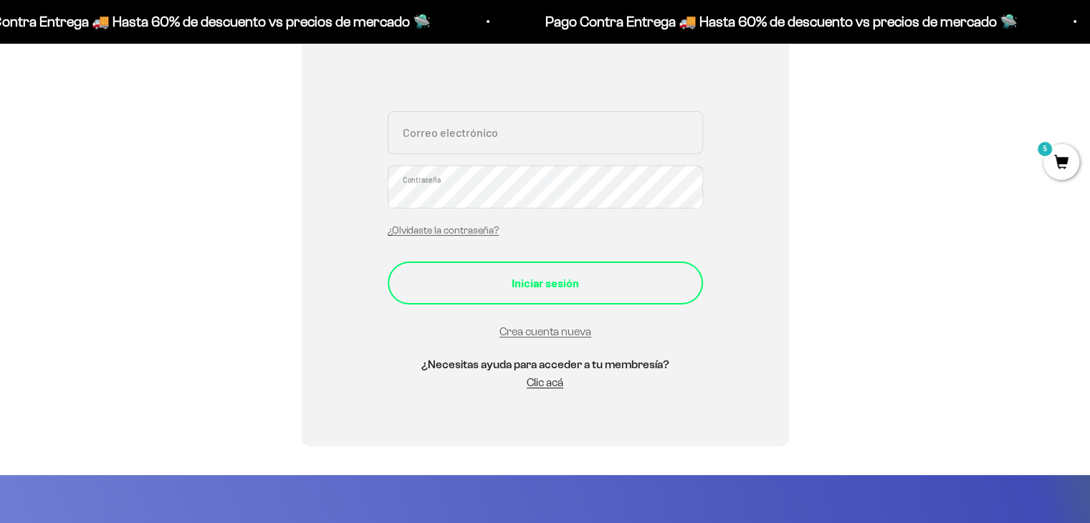
type input "[PERSON_NAME][EMAIL_ADDRESS][PERSON_NAME][DOMAIN_NAME]"
click at [542, 282] on div "Iniciar sesión" at bounding box center [545, 283] width 258 height 19
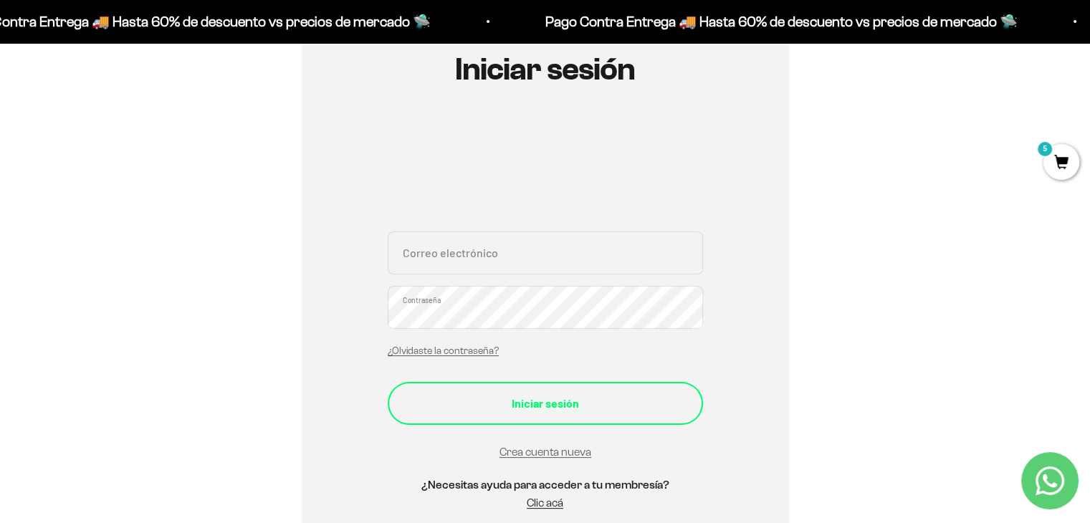
scroll to position [215, 0]
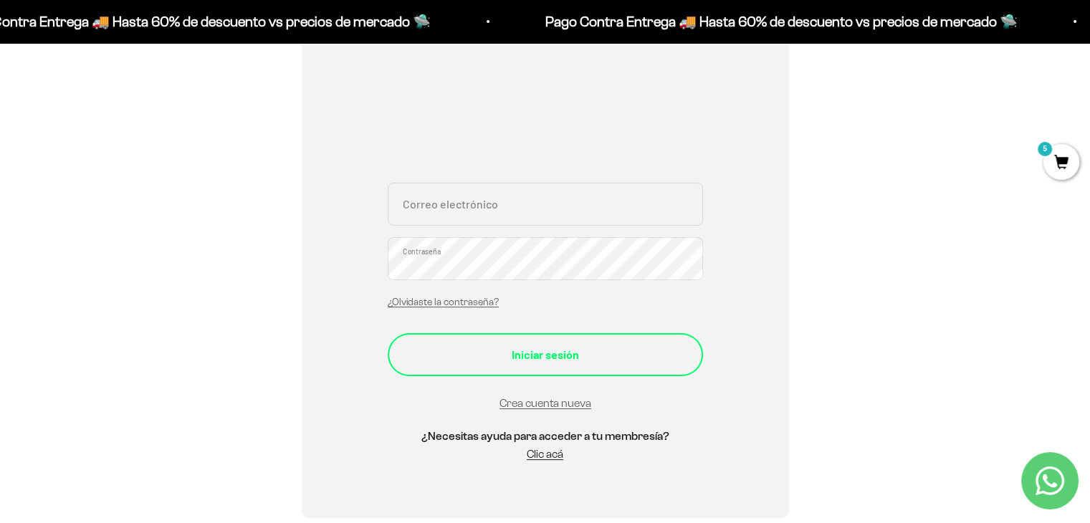
type input "carlos.mora.leon1@gmail.com"
click at [536, 336] on button "Iniciar sesión" at bounding box center [545, 354] width 315 height 43
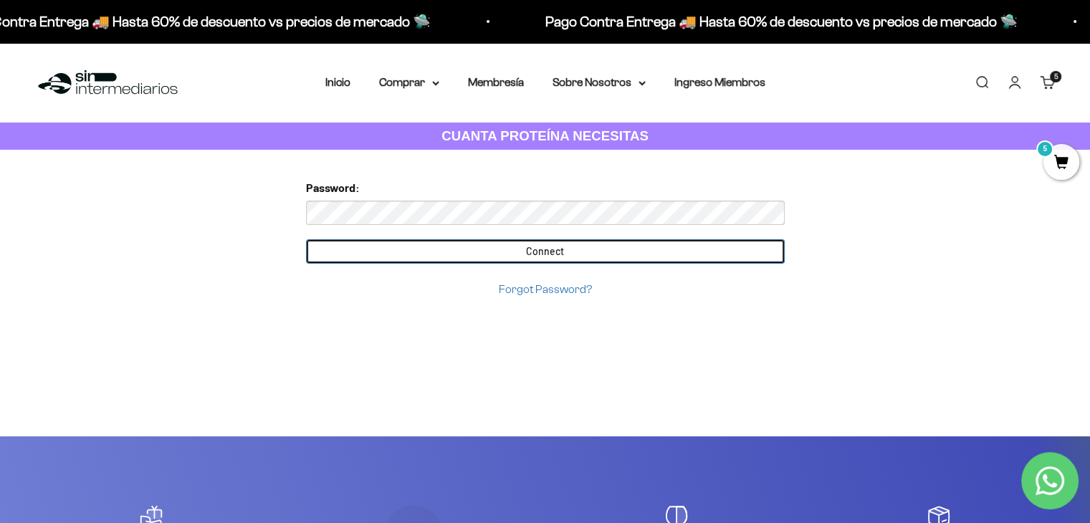
click at [398, 239] on input "Connect" at bounding box center [545, 251] width 479 height 24
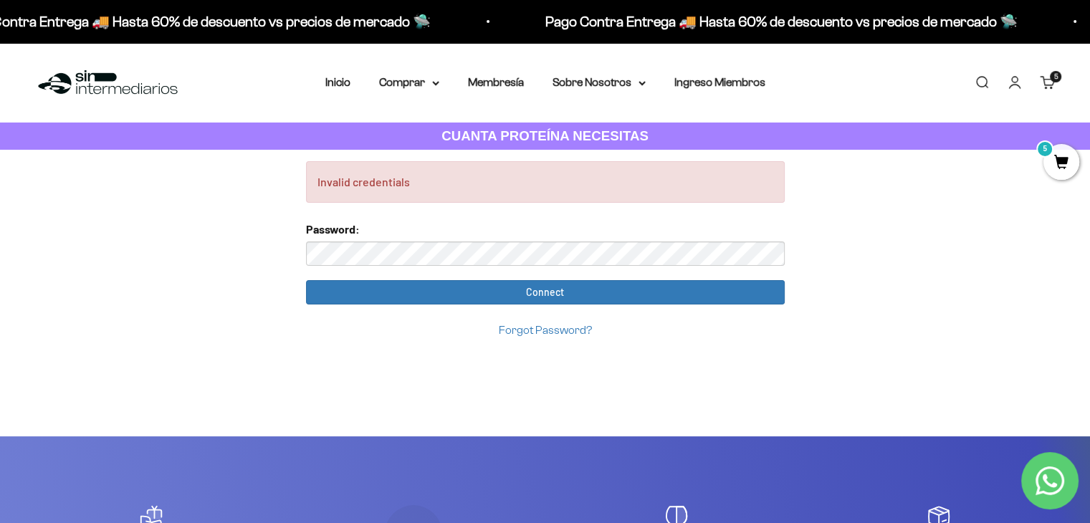
click at [559, 332] on link "Forgot Password?" at bounding box center [545, 330] width 93 height 12
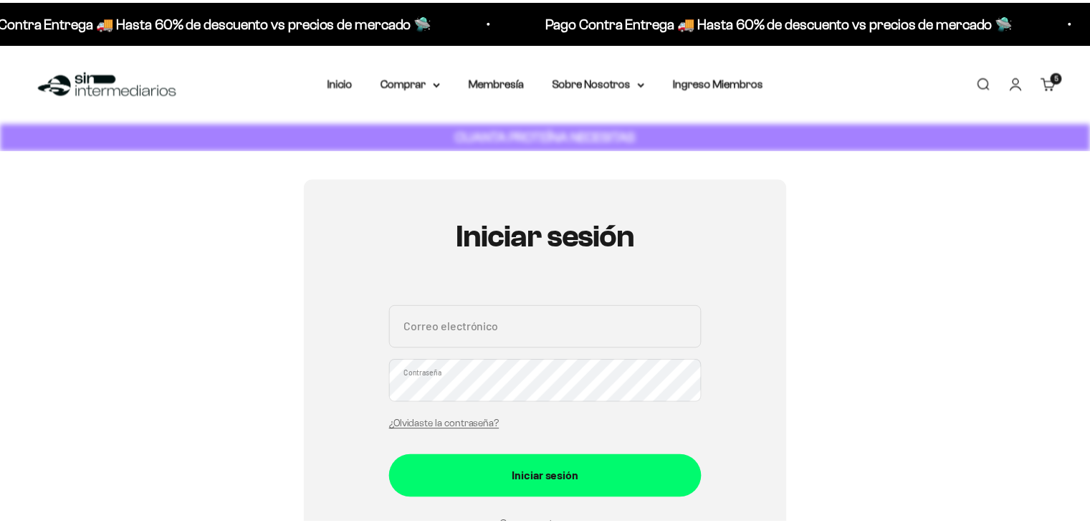
scroll to position [161, 0]
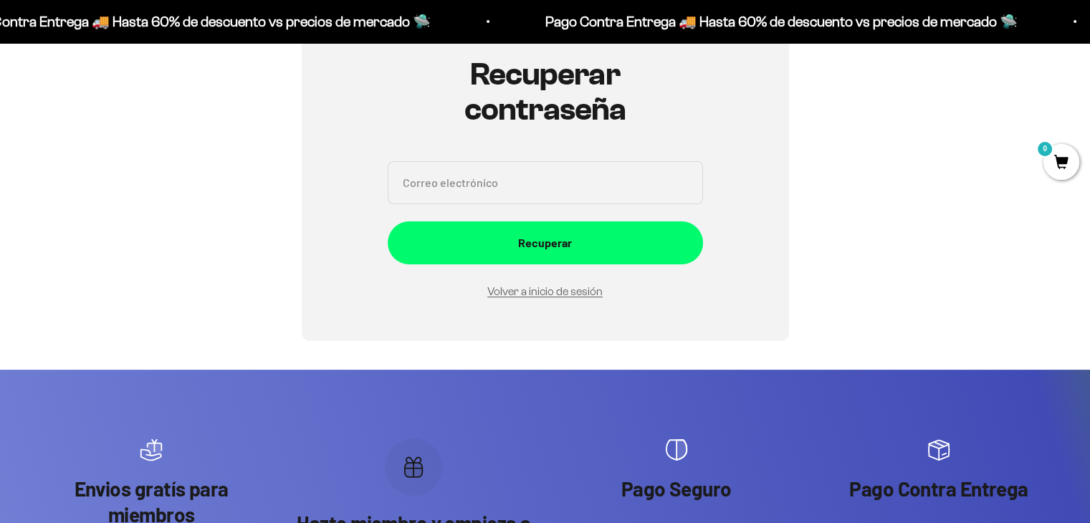
click at [475, 175] on input "Correo electrónico" at bounding box center [545, 182] width 315 height 43
type input "carlos.mora.leon1@gmail.com"
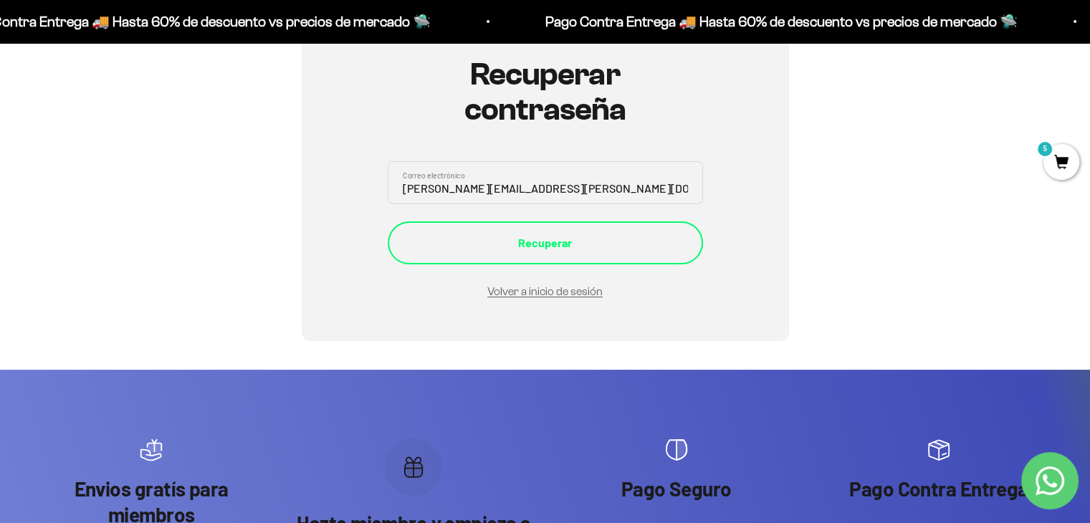
click at [500, 234] on div "Recuperar" at bounding box center [545, 243] width 258 height 19
